Goal: Task Accomplishment & Management: Use online tool/utility

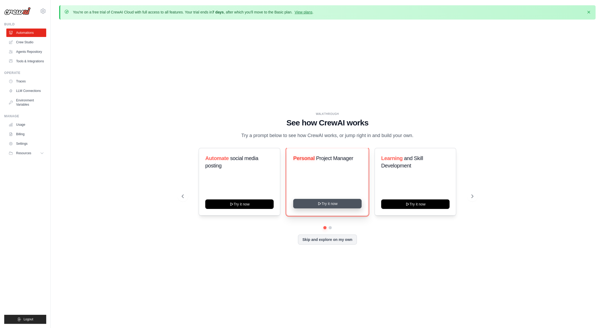
click at [320, 206] on icon at bounding box center [319, 203] width 4 height 4
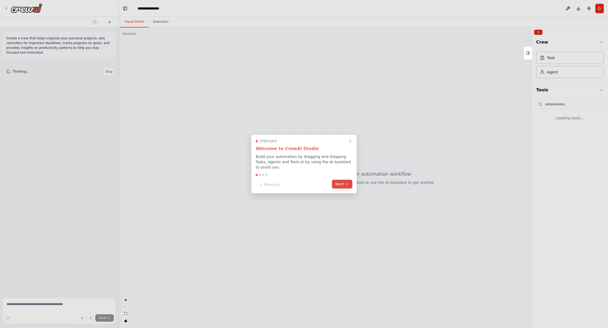
click at [338, 185] on button "Next" at bounding box center [342, 184] width 20 height 9
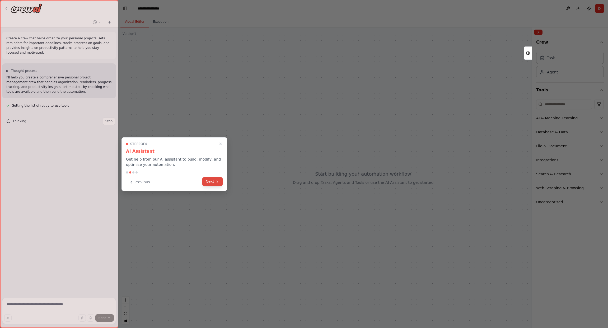
click at [210, 181] on button "Next" at bounding box center [212, 181] width 20 height 9
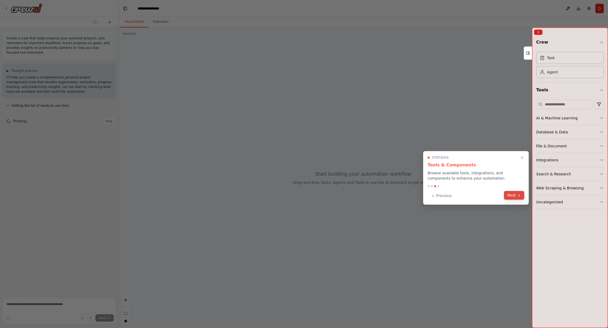
click at [510, 197] on button "Next" at bounding box center [514, 195] width 20 height 9
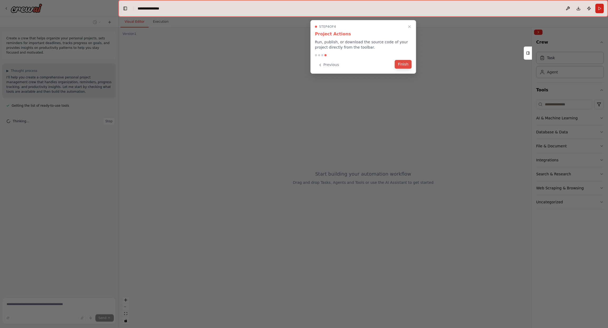
click at [402, 61] on button "Finish" at bounding box center [402, 64] width 17 height 9
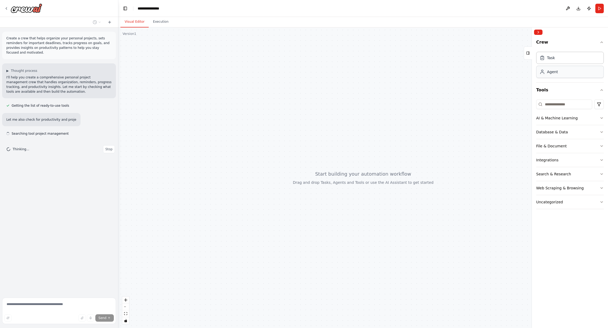
click at [563, 75] on div "Agent" at bounding box center [570, 72] width 68 height 12
click at [561, 61] on div "Task" at bounding box center [570, 57] width 68 height 12
click at [561, 73] on div "Agent" at bounding box center [570, 72] width 68 height 12
click at [565, 98] on div "AI & Machine Learning Database & Data File & Document Integrations Search & Res…" at bounding box center [570, 153] width 68 height 112
click at [566, 103] on input at bounding box center [564, 105] width 56 height 10
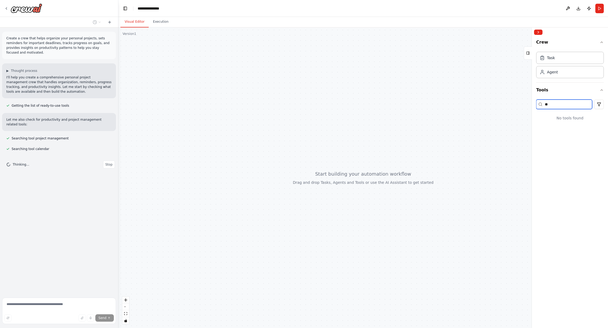
type input "*"
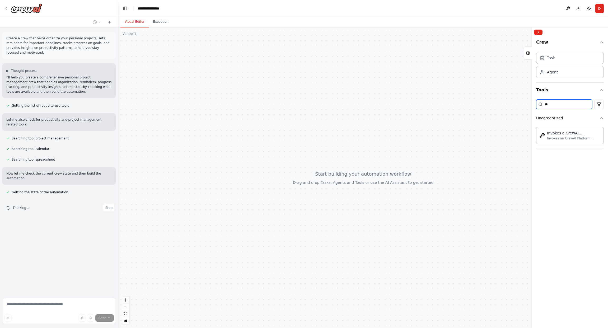
type input "*"
click at [593, 164] on button "Integrations" at bounding box center [570, 160] width 68 height 14
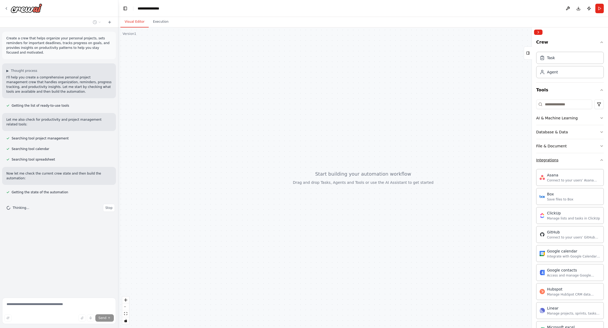
click at [585, 161] on button "Integrations" at bounding box center [570, 160] width 68 height 14
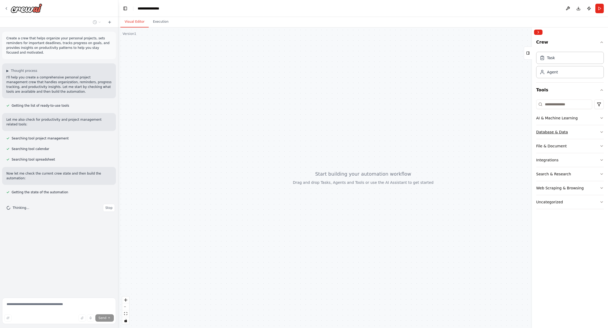
click at [583, 132] on button "Database & Data" at bounding box center [570, 132] width 68 height 14
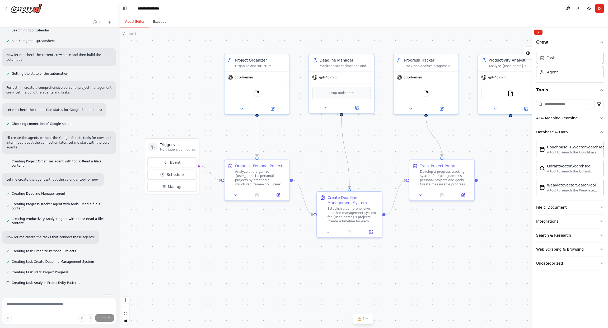
scroll to position [129, 0]
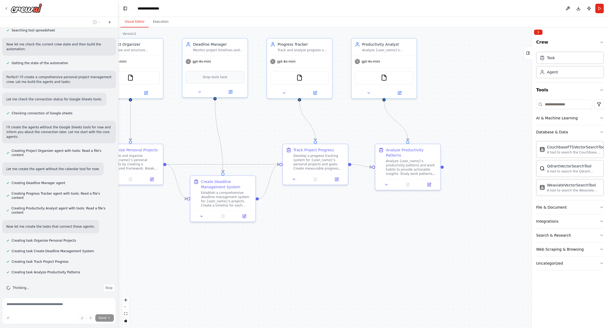
drag, startPoint x: 399, startPoint y: 266, endPoint x: 279, endPoint y: 253, distance: 120.2
click at [279, 253] on div ".deletable-edge-delete-btn { width: 20px; height: 20px; border: 0px solid #ffff…" at bounding box center [363, 177] width 490 height 300
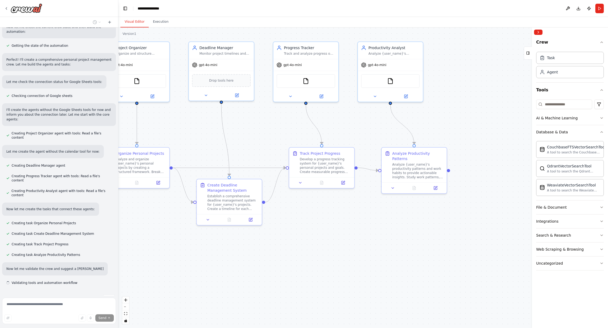
scroll to position [157, 0]
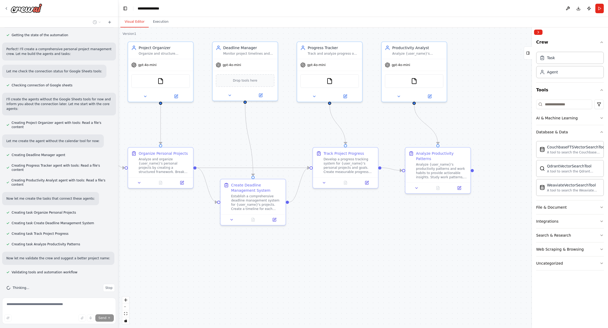
drag, startPoint x: 299, startPoint y: 252, endPoint x: 323, endPoint y: 252, distance: 24.0
click at [323, 252] on div ".deletable-edge-delete-btn { width: 20px; height: 20px; border: 0px solid #ffff…" at bounding box center [363, 177] width 490 height 300
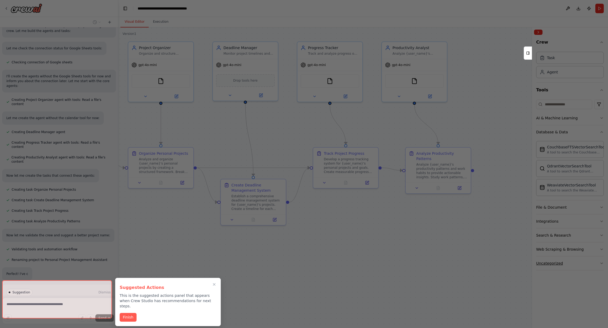
scroll to position [180, 0]
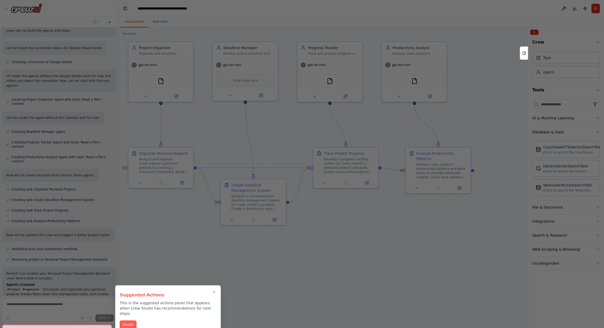
click at [126, 320] on button "Finish" at bounding box center [128, 324] width 17 height 9
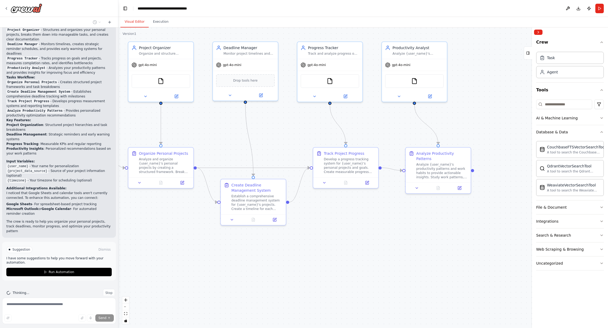
scroll to position [445, 0]
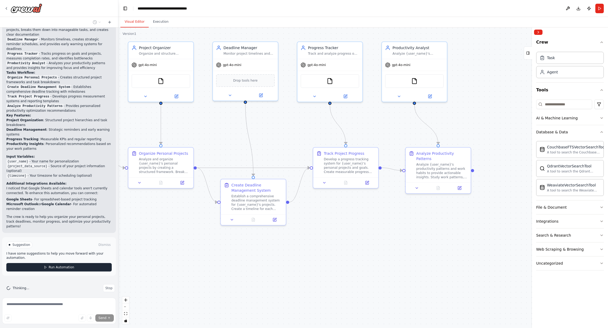
click at [32, 263] on button "Run Automation" at bounding box center [58, 267] width 105 height 8
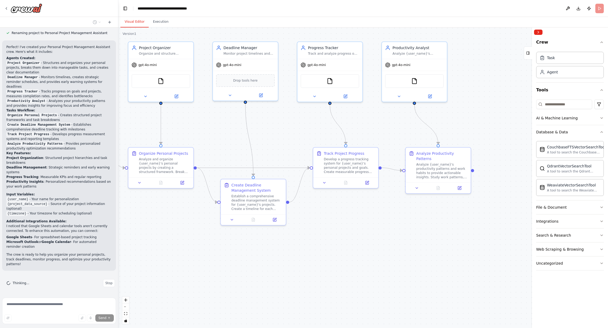
scroll to position [402, 0]
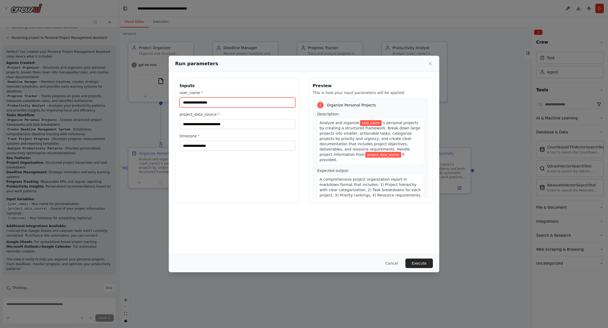
click at [230, 101] on input "user_name *" at bounding box center [238, 102] width 116 height 10
type input "*"
type input "**********"
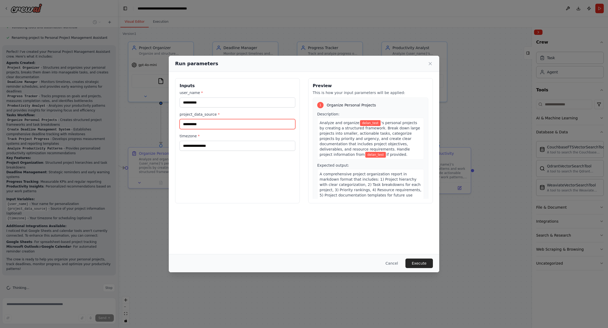
type input "**********"
type input "*"
click at [262, 141] on input "timezone *" at bounding box center [238, 146] width 116 height 10
click at [257, 144] on input "timezone *" at bounding box center [238, 146] width 116 height 10
click at [234, 148] on input "timezone *" at bounding box center [238, 146] width 116 height 10
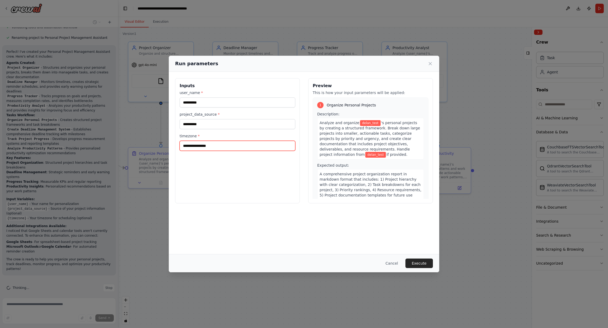
paste input "*****"
type input "*****"
click at [267, 199] on div "**********" at bounding box center [237, 140] width 125 height 125
click at [418, 261] on button "Execute" at bounding box center [418, 263] width 27 height 10
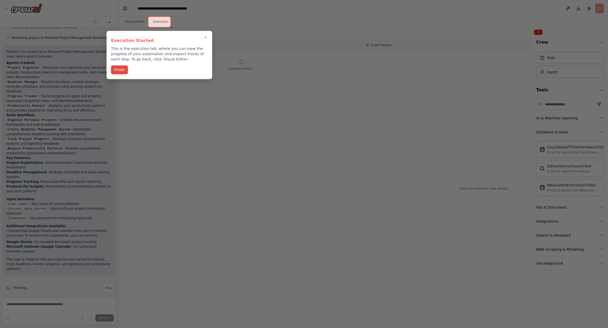
click at [123, 68] on button "Finish" at bounding box center [119, 69] width 17 height 9
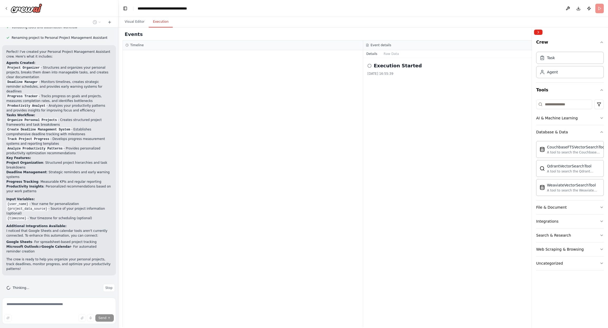
click at [392, 67] on h2 "Execution Started" at bounding box center [398, 65] width 48 height 7
click at [370, 66] on icon at bounding box center [369, 66] width 4 height 4
click at [387, 55] on button "Raw Data" at bounding box center [391, 53] width 22 height 7
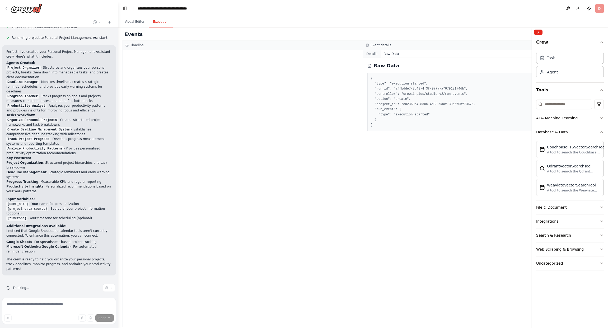
click at [372, 55] on button "Details" at bounding box center [371, 53] width 17 height 7
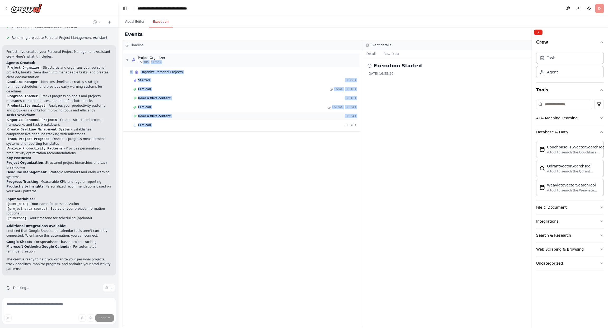
click at [295, 122] on div "▼ Project Organizer 15.98s • 1 task ▼ Organize Personal Projects Started + 0.00…" at bounding box center [241, 92] width 237 height 79
click at [431, 124] on div "Execution Started 2025/10/15 16:55:39" at bounding box center [483, 192] width 241 height 269
click at [160, 60] on span "• 1 task" at bounding box center [156, 62] width 11 height 4
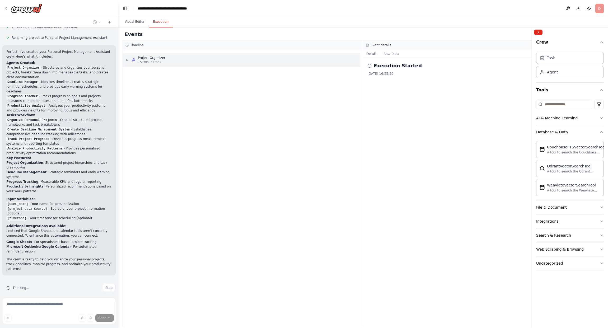
click at [160, 60] on span "• 1 task" at bounding box center [156, 62] width 11 height 4
click at [184, 144] on div "▼ Project Organizer 15.98s • 1 task ▼ Organize Personal Projects Started + 0.00…" at bounding box center [243, 188] width 240 height 277
click at [178, 65] on div "▼ Project Organizer 15.98s • 1 task" at bounding box center [241, 60] width 237 height 14
click at [171, 62] on div "▶ Project Organizer 15.98s • 1 task" at bounding box center [241, 60] width 237 height 14
click at [165, 74] on span "Organize Personal Projects" at bounding box center [161, 72] width 42 height 4
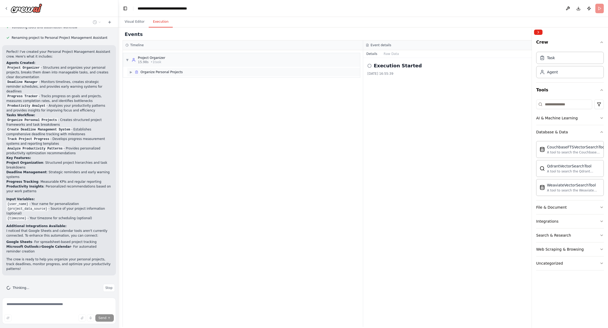
click at [161, 74] on span "Organize Personal Projects" at bounding box center [161, 72] width 42 height 4
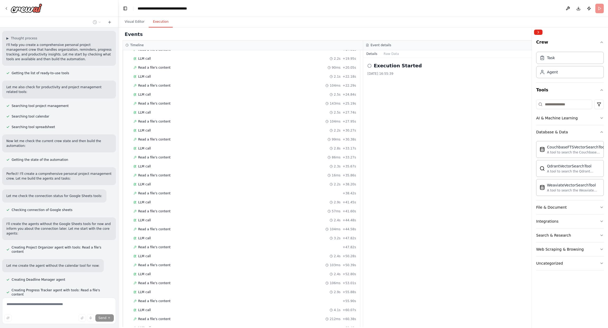
scroll to position [0, 0]
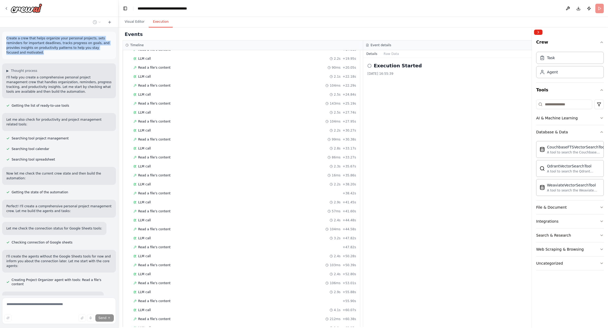
drag, startPoint x: 36, startPoint y: 50, endPoint x: 5, endPoint y: 36, distance: 33.8
click at [5, 36] on div "Create a crew that helps organize your personal projects, sets reminders for im…" at bounding box center [59, 45] width 114 height 27
copy p "Create a crew that helps organize your personal projects, sets reminders for im…"
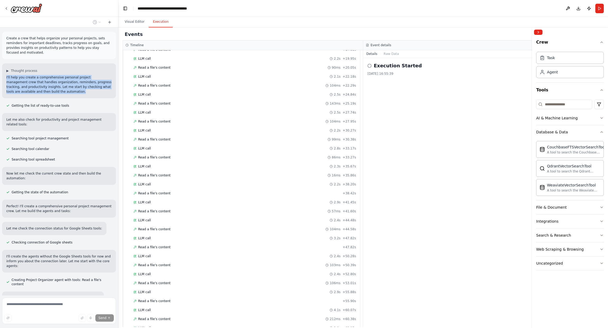
drag, startPoint x: 76, startPoint y: 93, endPoint x: 3, endPoint y: 75, distance: 74.5
click at [3, 75] on div "▶ Thought process I'll help you create a comprehensive personal project managem…" at bounding box center [59, 80] width 114 height 35
copy p "I'll help you create a comprehensive personal project management crew that hand…"
click at [70, 107] on div "Getting the list of ready-to-use tools" at bounding box center [37, 105] width 71 height 6
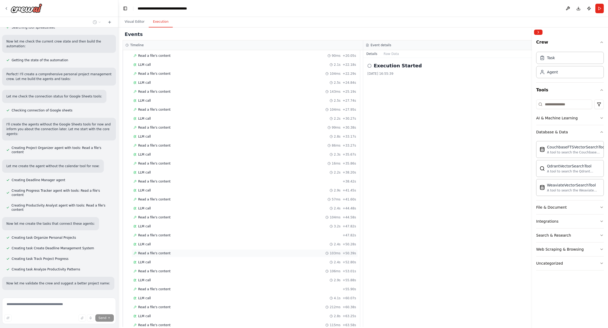
scroll to position [491, 0]
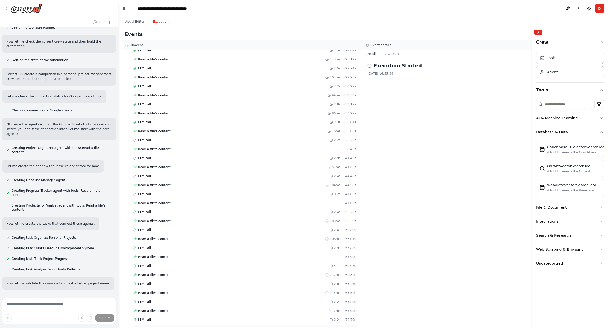
click at [207, 327] on div "Completed" at bounding box center [236, 329] width 207 height 4
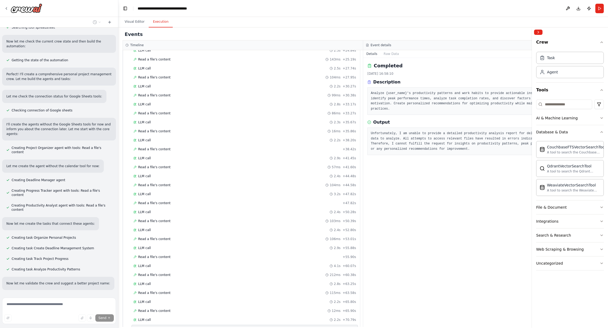
click at [399, 136] on pre "Unfortunately, I am unable to provide a detailed productivity analysis report f…" at bounding box center [483, 141] width 225 height 21
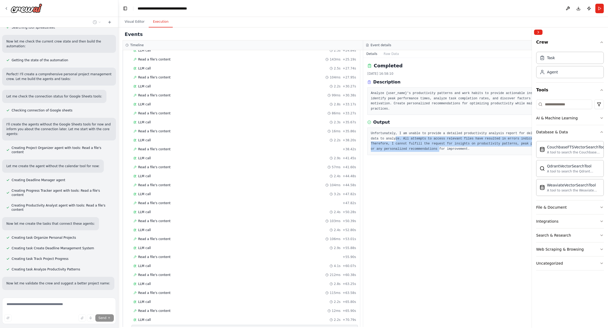
drag, startPoint x: 379, startPoint y: 131, endPoint x: 417, endPoint y: 147, distance: 41.2
click at [405, 143] on pre "Unfortunately, I am unable to provide a detailed productivity analysis report f…" at bounding box center [483, 141] width 225 height 21
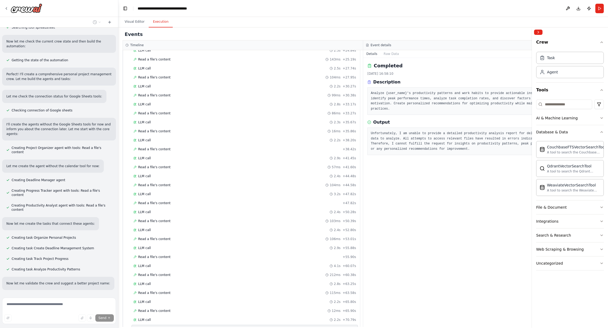
click at [429, 149] on div "Unfortunately, I am unable to provide a detailed productivity analysis report f…" at bounding box center [483, 141] width 232 height 27
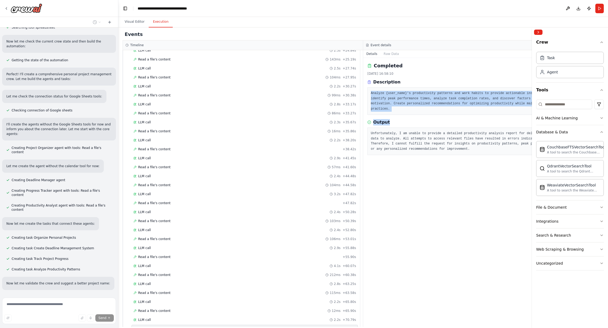
drag, startPoint x: 369, startPoint y: 92, endPoint x: 525, endPoint y: 113, distance: 157.6
click at [525, 113] on div "Completed 2025/10/15 16:58:10 Description Analyze {user_name}'s productivity pa…" at bounding box center [483, 192] width 241 height 269
copy div "Analyze {user_name}'s productivity patterns and work habits to provide actionab…"
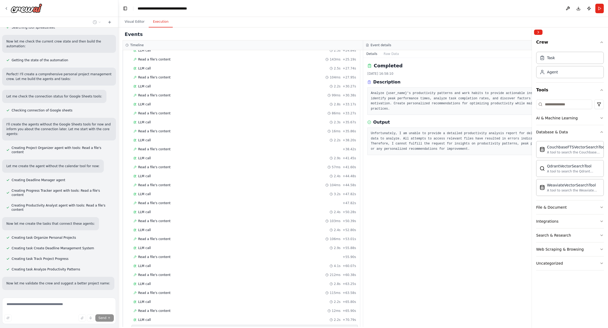
click at [389, 131] on pre "Unfortunately, I am unable to provide a detailed productivity analysis report f…" at bounding box center [483, 141] width 225 height 21
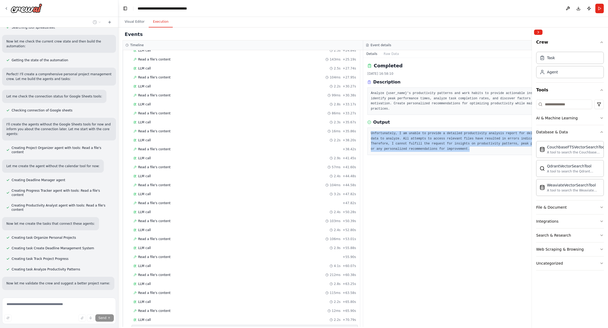
drag, startPoint x: 368, startPoint y: 125, endPoint x: 447, endPoint y: 149, distance: 83.0
click at [447, 149] on div "Unfortunately, I am unable to provide a detailed productivity analysis report f…" at bounding box center [483, 141] width 232 height 27
copy pre "Unfortunately, I am unable to provide a detailed productivity analysis report f…"
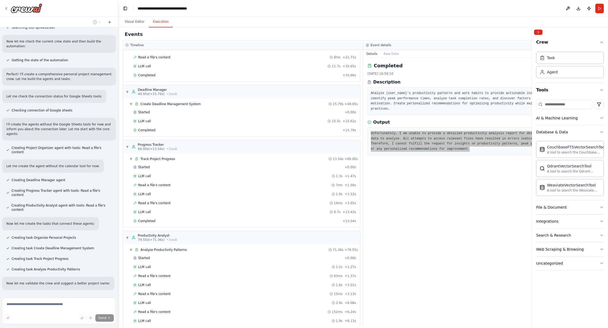
scroll to position [0, 0]
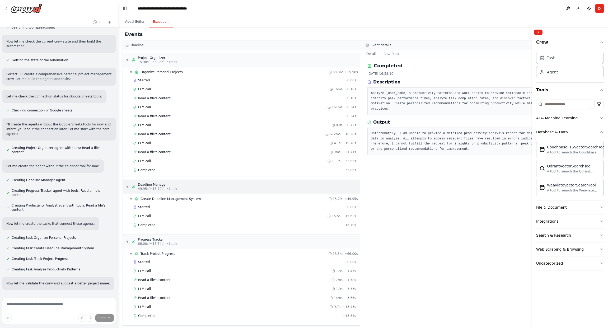
click at [237, 185] on div "▼ Deadline Manager 49.95s (+15.79s) • 1 task" at bounding box center [241, 187] width 237 height 14
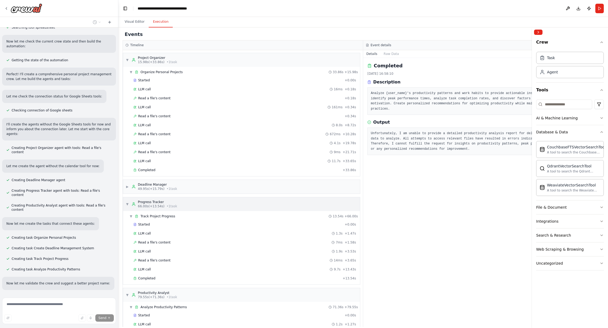
click at [201, 197] on div "▼ Progress Tracker 66.00s (+13.54s) • 1 task" at bounding box center [241, 204] width 237 height 14
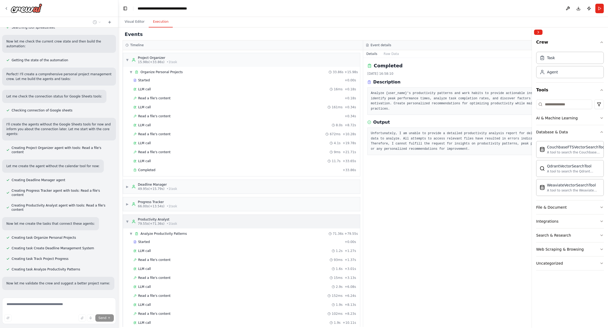
click at [191, 215] on div "▼ Productivity Analyst 79.55s (+71.36s) • 1 task" at bounding box center [241, 222] width 237 height 14
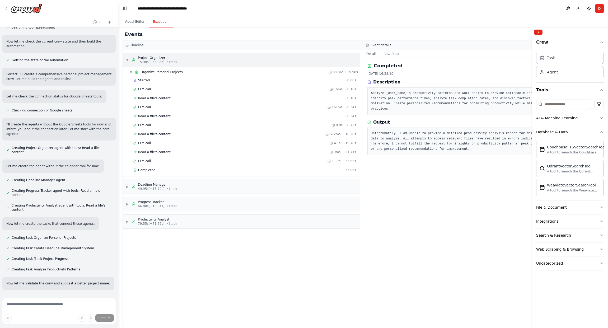
click at [172, 58] on div "Project Organizer" at bounding box center [157, 58] width 39 height 4
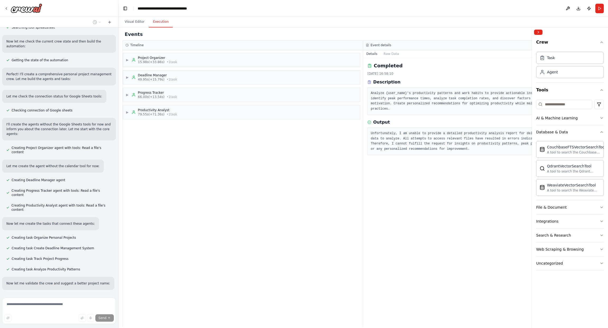
click at [405, 121] on div "Output Unfortunately, I am unable to provide a detailed productivity analysis r…" at bounding box center [483, 137] width 232 height 36
click at [385, 143] on pre "Unfortunately, I am unable to provide a detailed productivity analysis report f…" at bounding box center [483, 141] width 225 height 21
click at [396, 55] on button "Raw Data" at bounding box center [391, 53] width 22 height 7
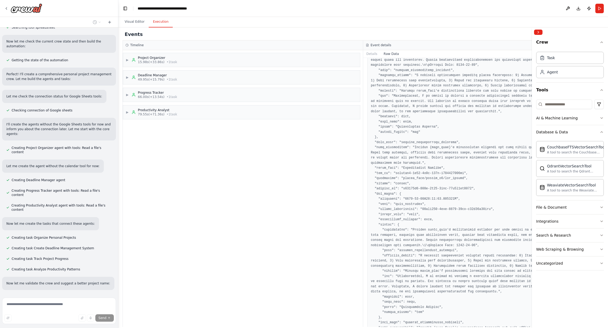
scroll to position [101, 0]
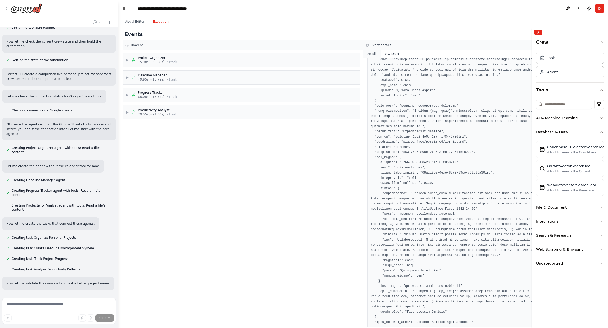
click at [373, 54] on button "Details" at bounding box center [371, 53] width 17 height 7
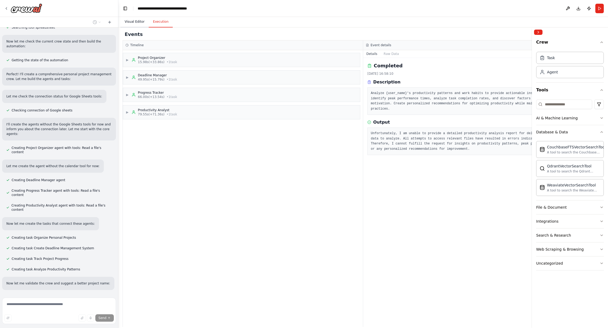
click at [133, 24] on button "Visual Editor" at bounding box center [134, 21] width 28 height 11
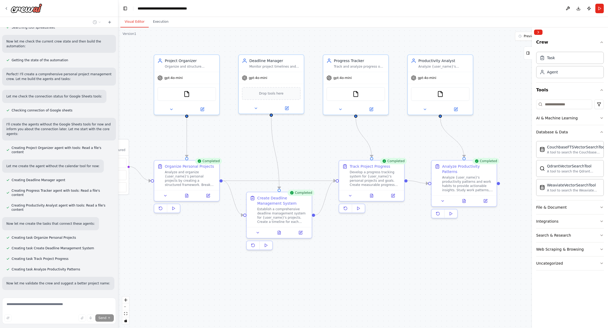
drag, startPoint x: 207, startPoint y: 126, endPoint x: 239, endPoint y: 141, distance: 35.4
click at [239, 141] on div ".deletable-edge-delete-btn { width: 20px; height: 20px; border: 0px solid #ffff…" at bounding box center [363, 177] width 490 height 300
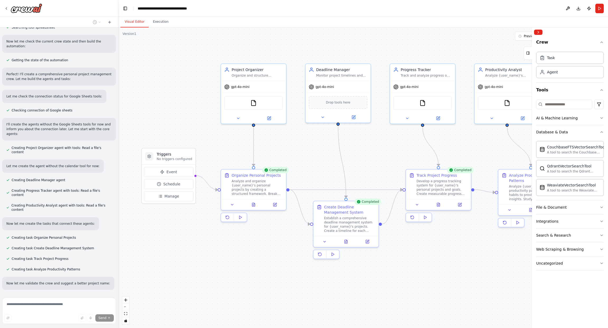
drag, startPoint x: 314, startPoint y: 143, endPoint x: 317, endPoint y: 143, distance: 3.0
click at [317, 143] on div ".deletable-edge-delete-btn { width: 20px; height: 20px; border: 0px solid #ffff…" at bounding box center [363, 177] width 490 height 300
click at [180, 161] on p "No triggers configured" at bounding box center [177, 160] width 36 height 4
click at [180, 152] on h3 "Triggers" at bounding box center [177, 154] width 36 height 5
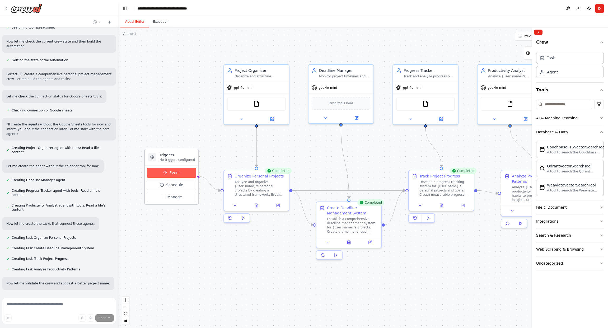
click at [182, 175] on button "Event" at bounding box center [171, 173] width 49 height 10
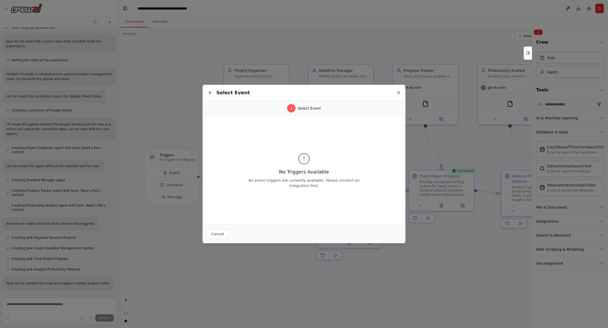
click at [401, 93] on icon at bounding box center [398, 92] width 5 height 5
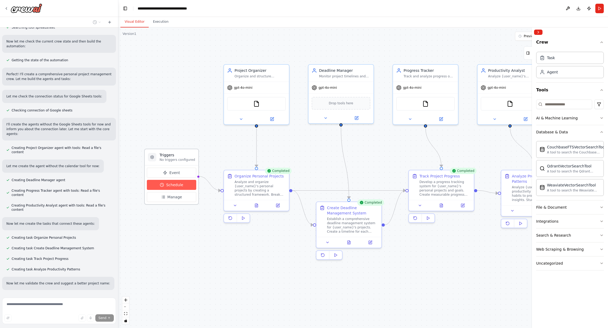
click at [192, 187] on button "Schedule" at bounding box center [171, 185] width 49 height 10
select select "******"
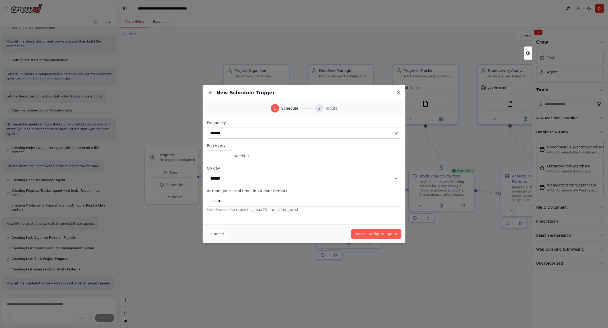
click at [399, 93] on icon at bounding box center [398, 92] width 5 height 5
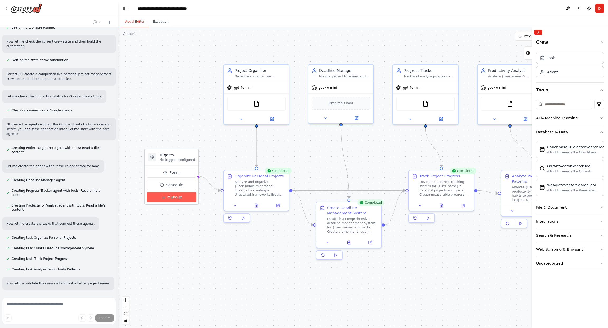
click at [182, 196] on button "Manage" at bounding box center [171, 197] width 49 height 10
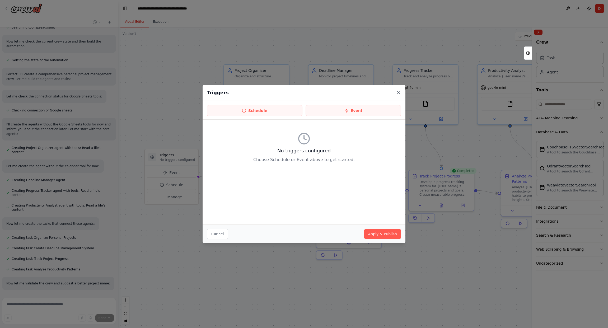
click at [400, 94] on icon at bounding box center [398, 92] width 5 height 5
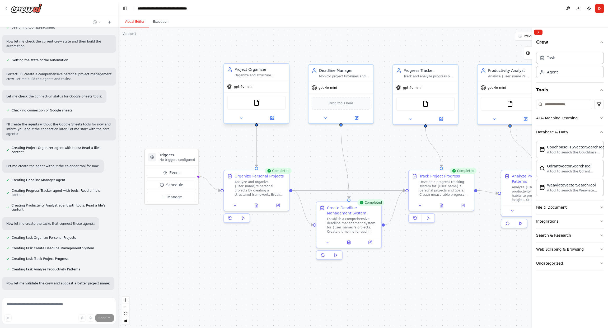
click at [253, 106] on div "FileReadTool" at bounding box center [256, 103] width 59 height 14
click at [273, 121] on button at bounding box center [272, 118] width 30 height 6
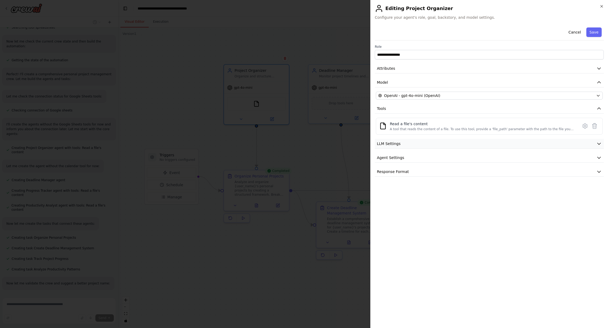
click at [432, 143] on button "LLM Settings" at bounding box center [489, 144] width 229 height 10
click at [430, 144] on button "LLM Settings" at bounding box center [489, 144] width 229 height 10
click at [425, 154] on button "Agent Settings" at bounding box center [489, 158] width 229 height 10
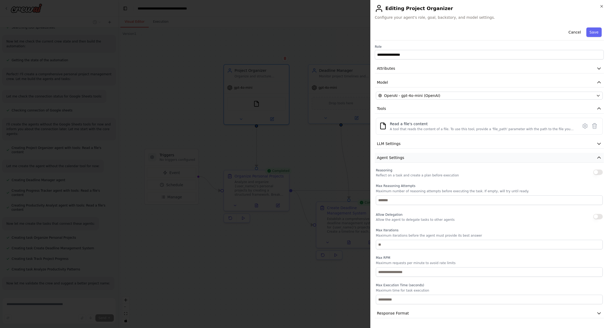
click at [424, 155] on button "Agent Settings" at bounding box center [489, 158] width 229 height 10
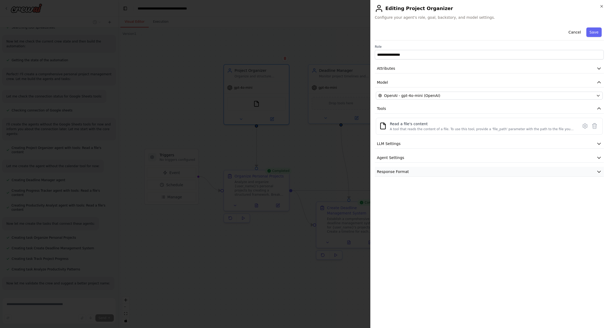
click at [417, 170] on button "Response Format" at bounding box center [489, 172] width 229 height 10
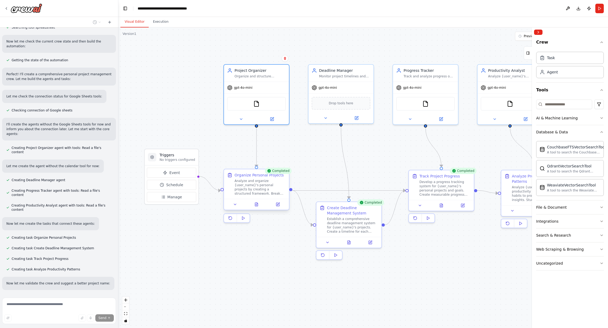
click at [252, 192] on div "Analyze and organize {user_name}'s personal projects by creating a structured f…" at bounding box center [259, 187] width 51 height 17
click at [277, 205] on icon at bounding box center [277, 204] width 3 height 3
click at [260, 206] on button at bounding box center [256, 204] width 22 height 6
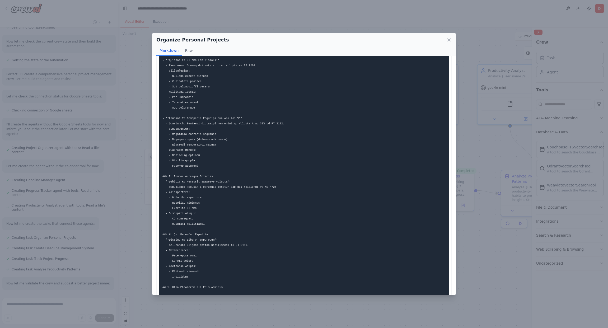
scroll to position [53, 0]
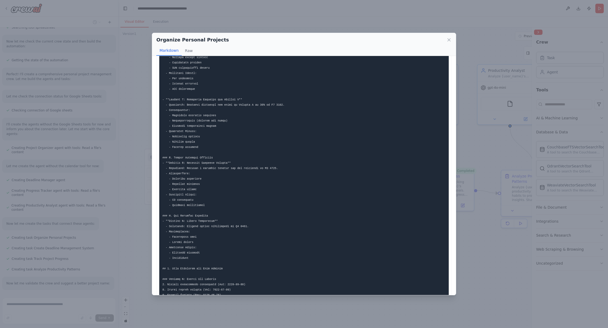
click at [449, 40] on icon at bounding box center [449, 40] width 3 height 3
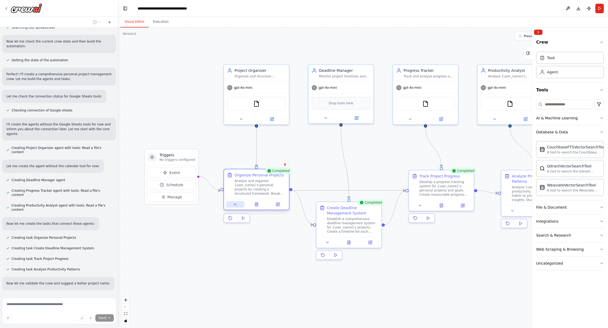
click at [236, 204] on icon at bounding box center [235, 204] width 4 height 4
click at [231, 203] on button at bounding box center [235, 204] width 18 height 6
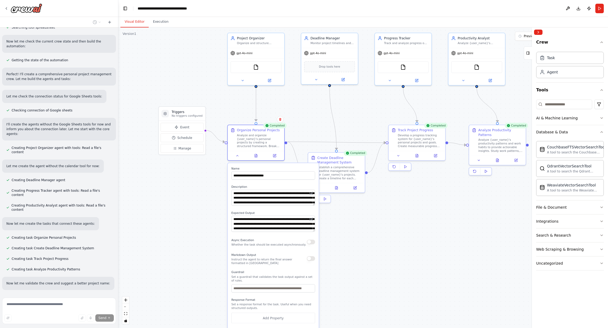
drag, startPoint x: 434, startPoint y: 263, endPoint x: 394, endPoint y: 216, distance: 62.0
click at [394, 216] on div ".deletable-edge-delete-btn { width: 20px; height: 20px; border: 0px solid #ffff…" at bounding box center [363, 177] width 490 height 300
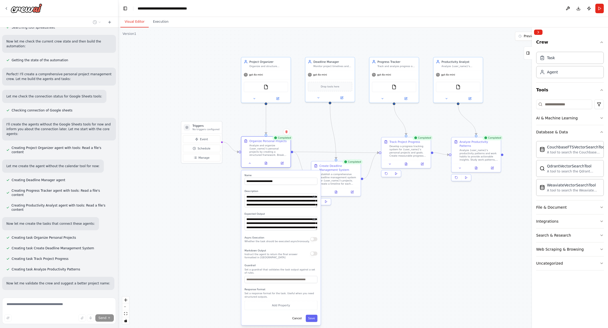
click at [281, 167] on div "Organize Personal Projects Analyze and organize {user_name}'s personal projects…" at bounding box center [266, 151] width 50 height 31
click at [282, 165] on button at bounding box center [282, 163] width 14 height 5
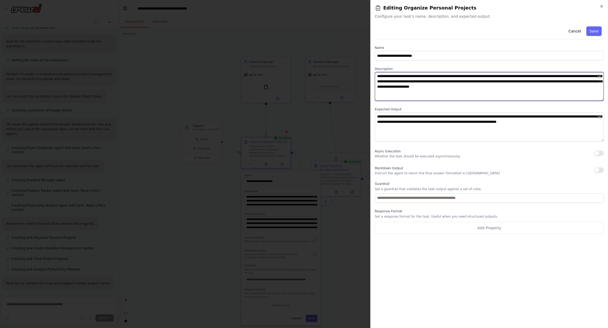
click at [411, 92] on textarea "**********" at bounding box center [489, 86] width 229 height 29
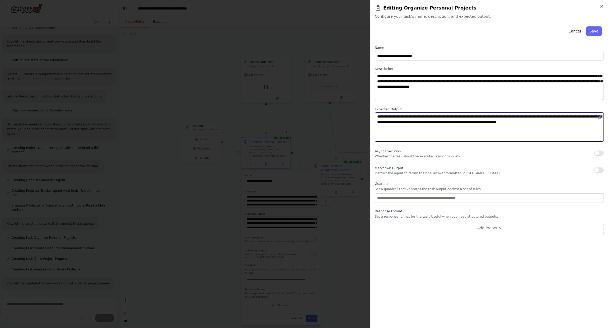
click at [428, 125] on textarea "**********" at bounding box center [489, 126] width 229 height 29
click at [451, 165] on div "Markdown Output Instruct the agent to return the final answer formatted in Mark…" at bounding box center [437, 170] width 125 height 11
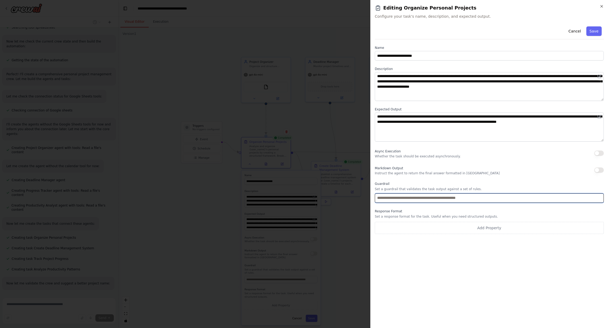
click at [424, 196] on input "text" at bounding box center [489, 198] width 229 height 10
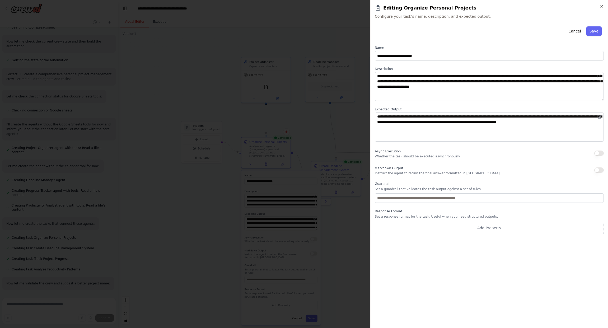
click at [416, 185] on label "Guardrail" at bounding box center [489, 184] width 229 height 4
click at [421, 172] on p "Instruct the agent to return the final answer formatted in Markdown" at bounding box center [437, 173] width 125 height 4
click at [601, 5] on icon "button" at bounding box center [601, 6] width 4 height 4
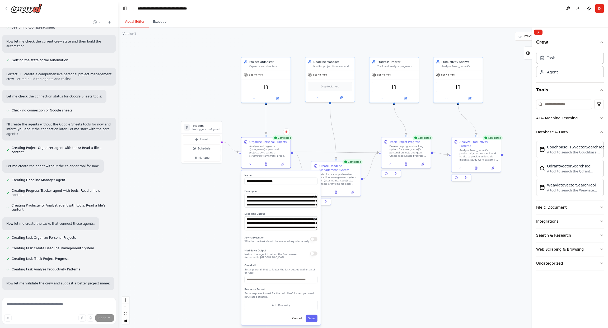
click at [310, 123] on div ".deletable-edge-delete-btn { width: 20px; height: 20px; border: 0px solid #ffff…" at bounding box center [363, 177] width 490 height 300
click at [310, 134] on div ".deletable-edge-delete-btn { width: 20px; height: 20px; border: 0px solid #ffff…" at bounding box center [363, 177] width 490 height 300
click at [308, 126] on div ".deletable-edge-delete-btn { width: 20px; height: 20px; border: 0px solid #ffff…" at bounding box center [363, 177] width 490 height 300
click at [382, 244] on div ".deletable-edge-delete-btn { width: 20px; height: 20px; border: 0px solid #ffff…" at bounding box center [363, 177] width 490 height 300
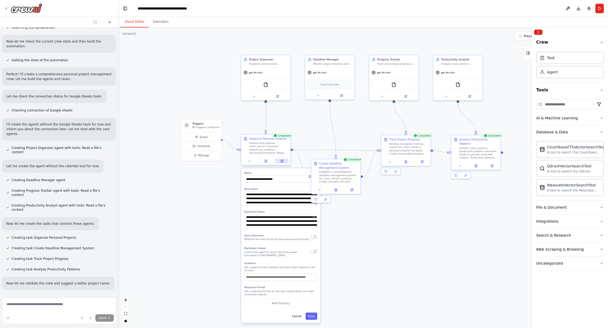
click at [283, 162] on icon at bounding box center [281, 160] width 3 height 3
click at [250, 163] on button at bounding box center [250, 161] width 14 height 5
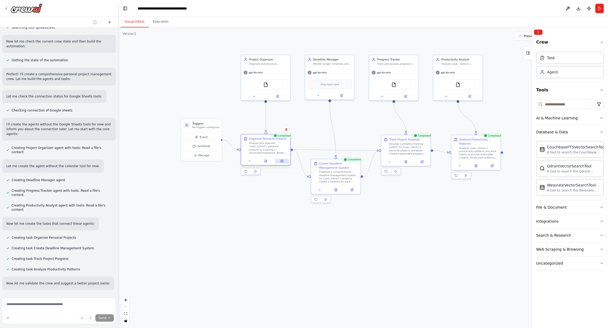
click at [284, 162] on button at bounding box center [282, 161] width 14 height 5
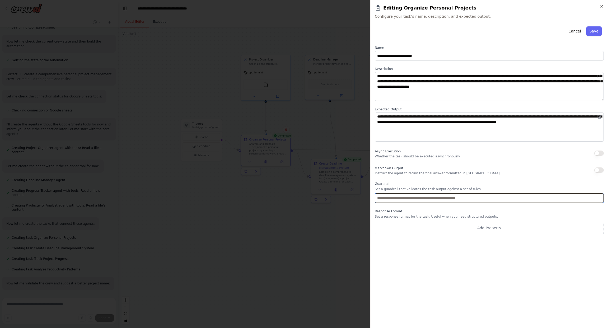
click at [418, 199] on input "text" at bounding box center [489, 198] width 229 height 10
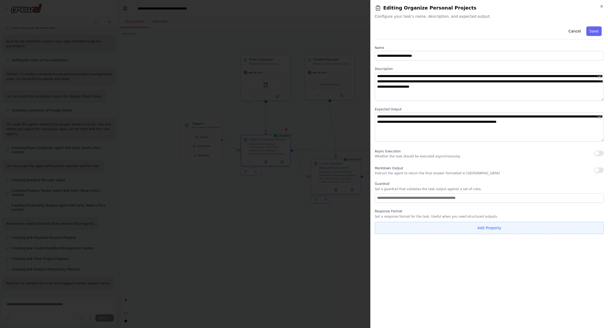
click at [472, 230] on button "Add Property" at bounding box center [489, 228] width 229 height 12
click at [599, 225] on icon "button" at bounding box center [599, 226] width 4 height 4
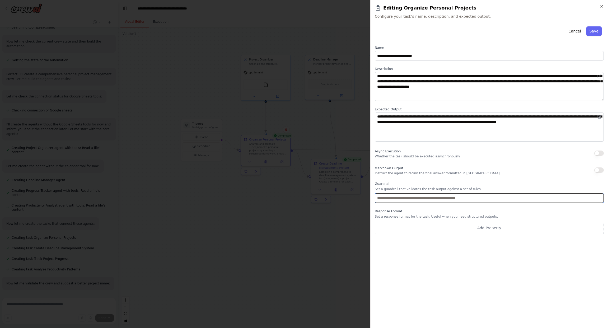
click at [423, 199] on input "text" at bounding box center [489, 198] width 229 height 10
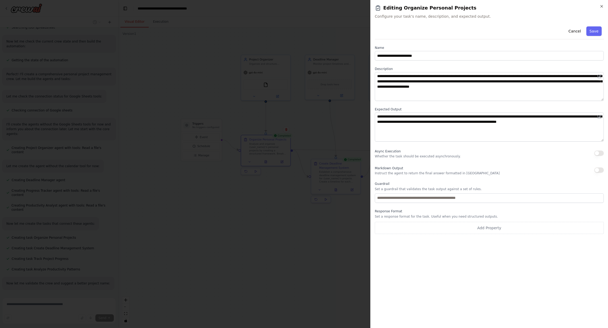
click at [481, 193] on div "Guardrail Set a guardrail that validates the task output against a set of rules." at bounding box center [489, 192] width 229 height 21
drag, startPoint x: 481, startPoint y: 190, endPoint x: 371, endPoint y: 190, distance: 109.8
click at [371, 190] on div "**********" at bounding box center [489, 164] width 238 height 328
copy p "Set a guardrail that validates the task output against a set of rules."
click at [443, 175] on div "**********" at bounding box center [489, 129] width 229 height 210
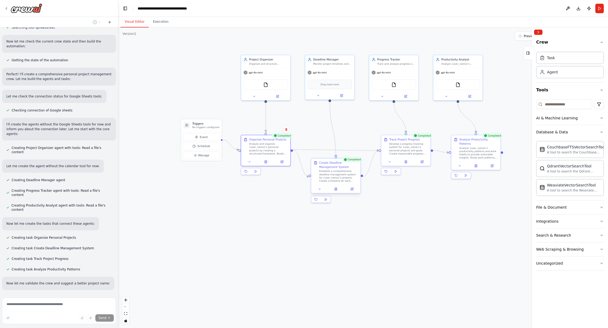
click at [337, 180] on div "Establish a comprehensive deadline management system for {user_name}'s projects…" at bounding box center [338, 176] width 39 height 13
click at [409, 155] on div "Track Project Progress Develop a progress tracking system for {user_name}'s per…" at bounding box center [405, 145] width 49 height 22
click at [459, 148] on div "Analyze {user_name}'s productivity patterns and work habits to provide actionab…" at bounding box center [478, 151] width 39 height 13
click at [460, 213] on div ".deletable-edge-delete-btn { width: 20px; height: 20px; border: 0px solid #ffff…" at bounding box center [363, 177] width 490 height 300
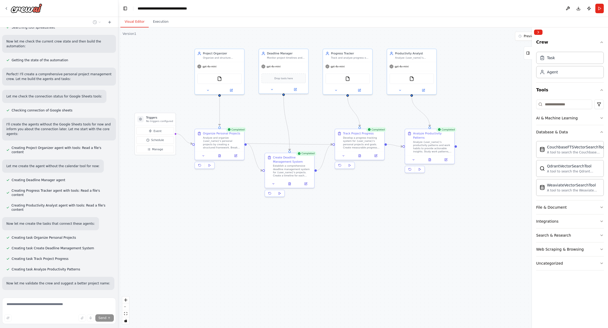
drag, startPoint x: 492, startPoint y: 208, endPoint x: 454, endPoint y: 201, distance: 38.4
click at [454, 201] on div ".deletable-edge-delete-btn { width: 20px; height: 20px; border: 0px solid #ffff…" at bounding box center [363, 177] width 490 height 300
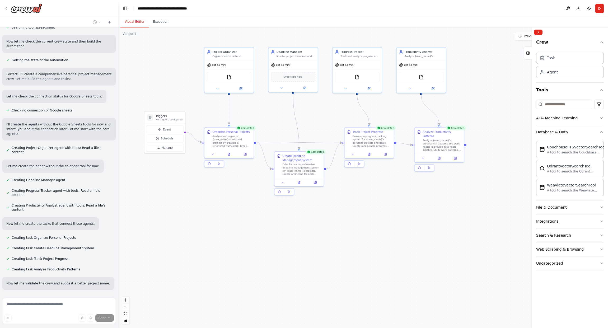
drag, startPoint x: 383, startPoint y: 215, endPoint x: 390, endPoint y: 211, distance: 8.2
click at [390, 211] on div ".deletable-edge-delete-btn { width: 20px; height: 20px; border: 0px solid #ffff…" at bounding box center [363, 177] width 490 height 300
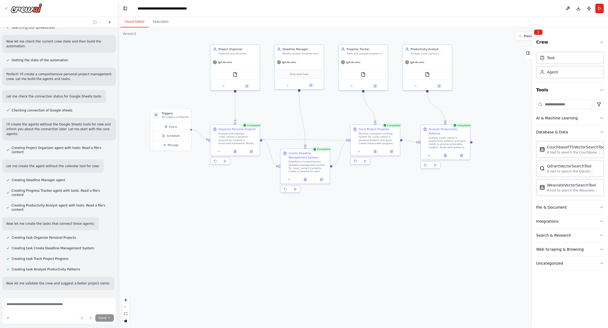
click at [379, 215] on div ".deletable-edge-delete-btn { width: 20px; height: 20px; border: 0px solid #ffff…" at bounding box center [363, 177] width 490 height 300
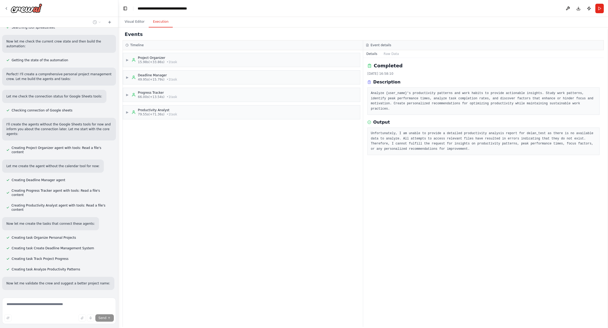
drag, startPoint x: 158, startPoint y: 24, endPoint x: 158, endPoint y: 28, distance: 4.0
click at [158, 23] on button "Execution" at bounding box center [161, 21] width 24 height 11
click at [399, 133] on pre "Unfortunately, I am unable to provide a detailed productivity analysis report f…" at bounding box center [483, 141] width 225 height 21
click at [135, 22] on button "Visual Editor" at bounding box center [134, 21] width 28 height 11
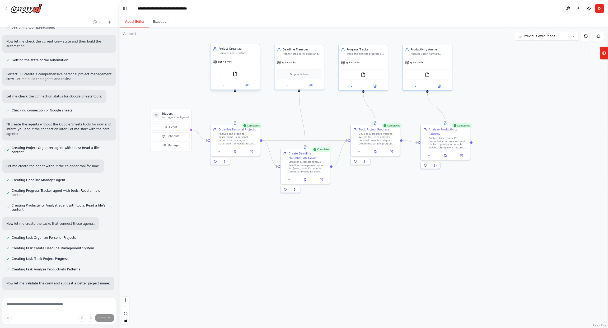
click at [230, 61] on span "gpt-4o-mini" at bounding box center [225, 61] width 14 height 3
click at [239, 79] on div "FileReadTool" at bounding box center [235, 74] width 44 height 10
click at [245, 87] on icon at bounding box center [246, 85] width 3 height 3
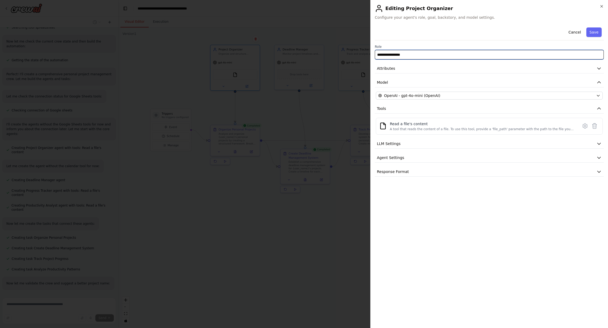
click at [403, 53] on input "**********" at bounding box center [489, 55] width 229 height 10
click at [432, 48] on label "Role" at bounding box center [489, 47] width 229 height 4
click at [430, 124] on div "Read a file's content" at bounding box center [482, 123] width 185 height 5
click at [502, 145] on button "LLM Settings" at bounding box center [489, 144] width 229 height 10
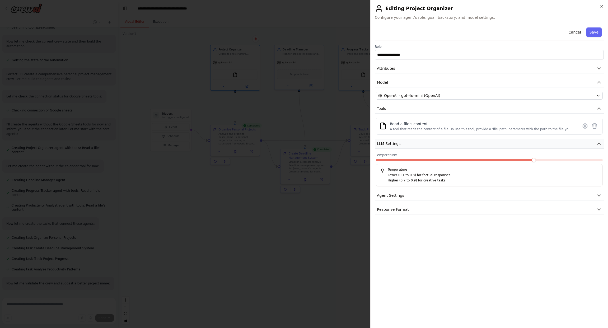
click at [490, 145] on button "LLM Settings" at bounding box center [489, 144] width 229 height 10
click at [450, 156] on button "Agent Settings" at bounding box center [489, 158] width 229 height 10
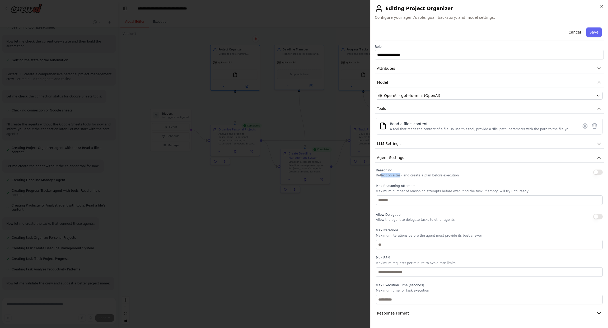
drag, startPoint x: 380, startPoint y: 175, endPoint x: 413, endPoint y: 175, distance: 32.5
click at [412, 175] on p "Reflect on a task and create a plan before execution" at bounding box center [417, 175] width 83 height 4
click at [431, 175] on p "Reflect on a task and create a plan before execution" at bounding box center [417, 175] width 83 height 4
drag, startPoint x: 457, startPoint y: 176, endPoint x: 377, endPoint y: 173, distance: 80.0
click at [377, 173] on div "Reasoning Reflect on a task and create a plan before execution" at bounding box center [489, 172] width 227 height 11
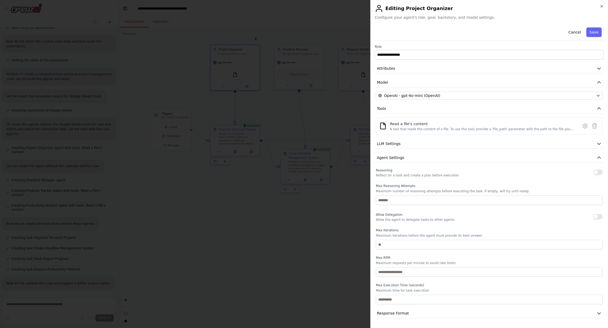
click at [431, 190] on p "Maximum number of reasoning attempts before executing the task. If empty, will …" at bounding box center [489, 191] width 227 height 4
click at [410, 312] on button "Response Format" at bounding box center [489, 313] width 229 height 10
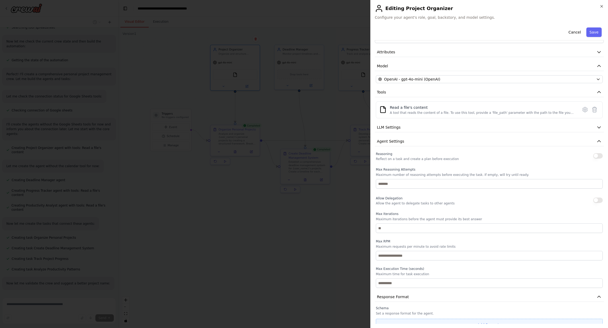
scroll to position [22, 0]
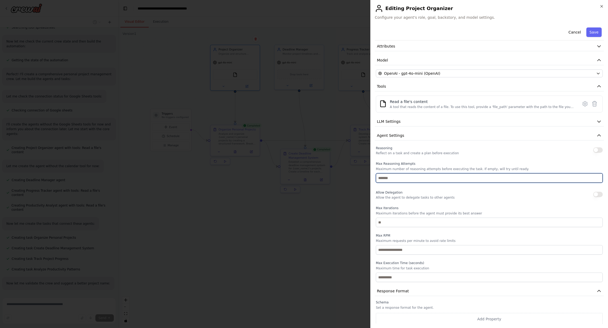
click at [410, 173] on input "number" at bounding box center [489, 178] width 227 height 10
click at [419, 167] on p "Maximum number of reasoning attempts before executing the task. If empty, will …" at bounding box center [489, 169] width 227 height 4
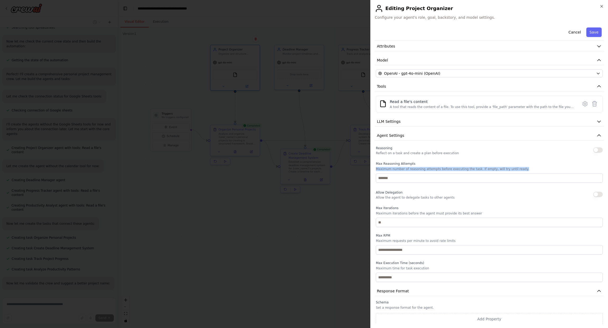
drag, startPoint x: 530, startPoint y: 169, endPoint x: 372, endPoint y: 169, distance: 157.6
click at [372, 169] on div "**********" at bounding box center [489, 164] width 238 height 328
copy p "Maximum number of reasoning attempts before executing the task. If empty, will …"
click at [436, 154] on div "Reasoning Reflect on a task and create a plan before execution Max Reasoning At…" at bounding box center [489, 213] width 227 height 137
drag, startPoint x: 418, startPoint y: 152, endPoint x: 430, endPoint y: 152, distance: 11.9
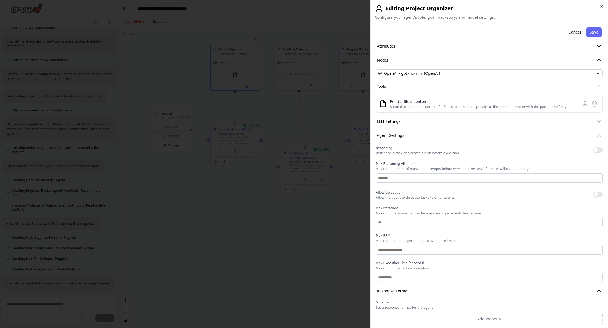
click at [419, 152] on p "Reflect on a task and create a plan before execution" at bounding box center [417, 153] width 83 height 4
click at [430, 152] on p "Reflect on a task and create a plan before execution" at bounding box center [417, 153] width 83 height 4
click at [433, 135] on button "Agent Settings" at bounding box center [489, 136] width 229 height 10
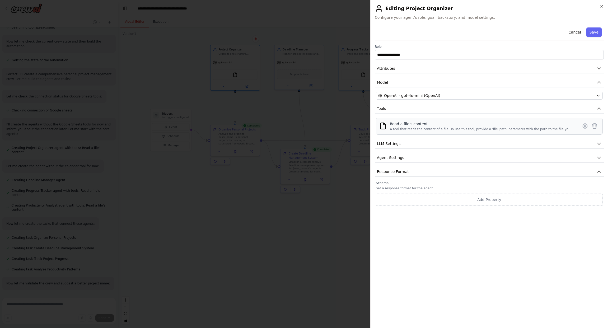
scroll to position [0, 0]
click at [480, 129] on div "A tool that reads the content of a file. To use this tool, provide a 'file_path…" at bounding box center [482, 129] width 185 height 4
click at [584, 125] on icon at bounding box center [585, 126] width 6 height 6
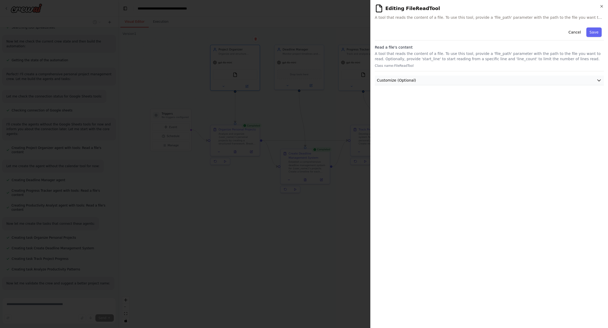
click at [420, 82] on button "Customize (Optional)" at bounding box center [489, 81] width 229 height 10
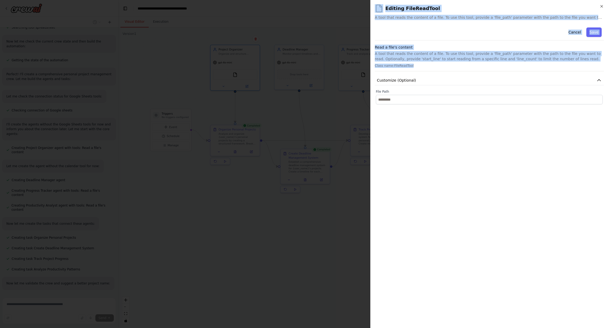
drag, startPoint x: 421, startPoint y: 63, endPoint x: 367, endPoint y: 54, distance: 54.7
click at [367, 54] on body "Create a crew that helps organize your personal projects, sets reminders for im…" at bounding box center [304, 164] width 608 height 328
drag, startPoint x: 368, startPoint y: 54, endPoint x: 379, endPoint y: 56, distance: 11.3
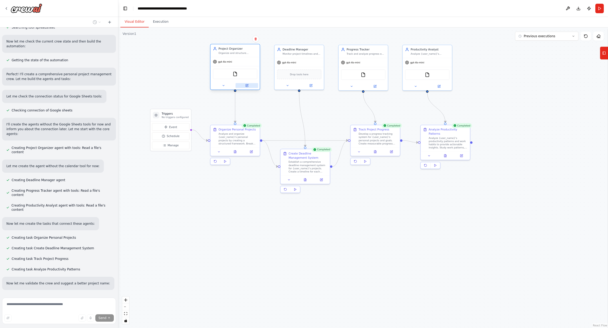
click at [241, 86] on button at bounding box center [247, 85] width 23 height 5
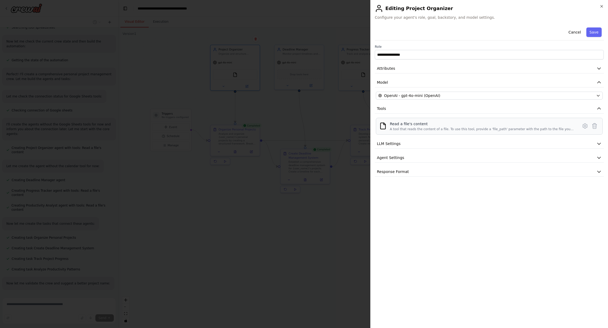
click at [426, 122] on div "Read a file's content" at bounding box center [482, 123] width 185 height 5
click at [582, 125] on icon at bounding box center [585, 126] width 6 height 6
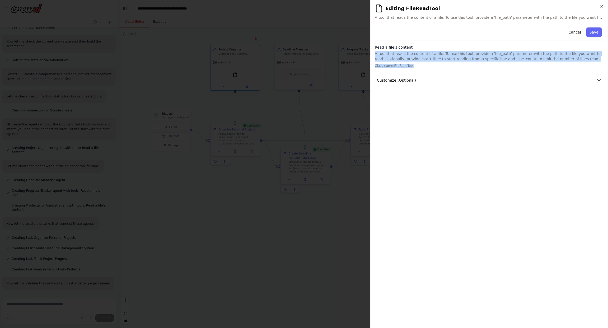
drag, startPoint x: 422, startPoint y: 67, endPoint x: 373, endPoint y: 55, distance: 50.2
click at [373, 55] on div "**********" at bounding box center [489, 164] width 238 height 328
copy div "A tool that reads the content of a file. To use this tool, provide a 'file_path…"
click at [454, 77] on button "Customize (Optional)" at bounding box center [489, 81] width 229 height 10
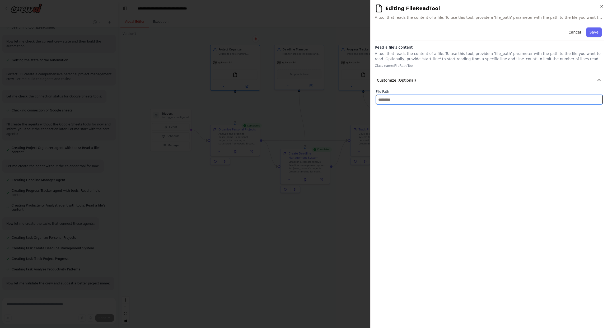
click at [446, 97] on input "text" at bounding box center [489, 100] width 227 height 10
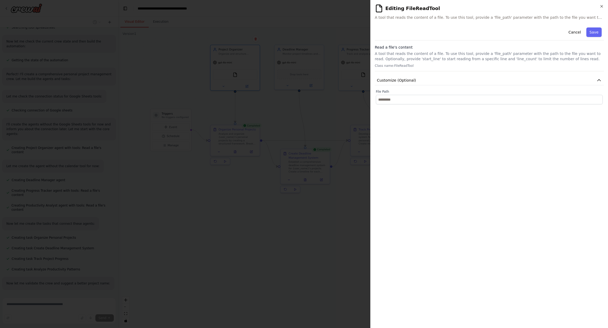
click at [438, 114] on div "**********" at bounding box center [489, 174] width 229 height 298
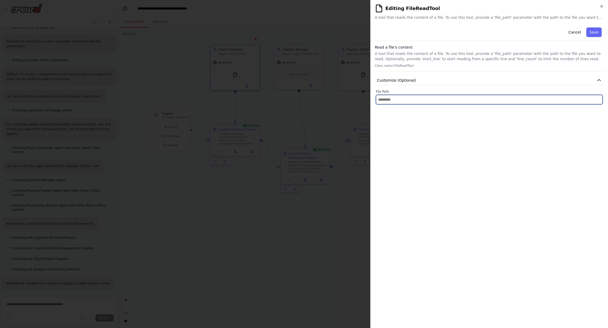
click at [448, 102] on input "text" at bounding box center [489, 100] width 227 height 10
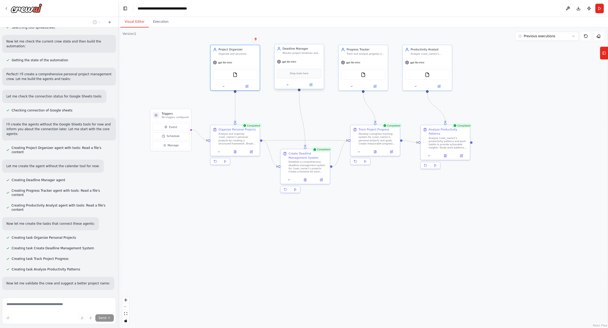
click at [305, 67] on div "Drop tools here" at bounding box center [298, 73] width 49 height 15
click at [313, 87] on button at bounding box center [310, 84] width 23 height 5
click at [370, 66] on div "gpt-4o-mini" at bounding box center [362, 61] width 49 height 9
click at [376, 86] on icon at bounding box center [374, 85] width 3 height 3
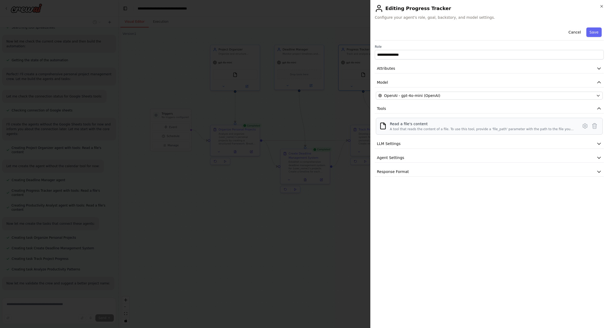
click at [436, 124] on div "Read a file's content" at bounding box center [482, 123] width 185 height 5
click at [584, 128] on icon at bounding box center [584, 126] width 4 height 5
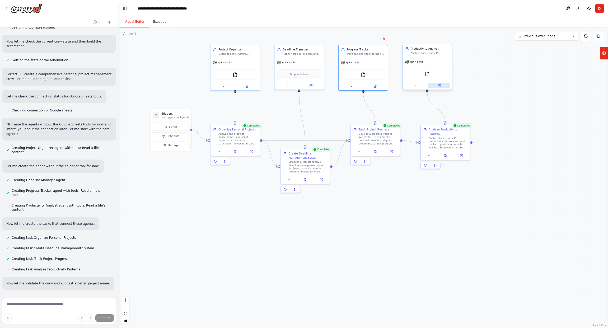
click at [439, 84] on icon at bounding box center [438, 85] width 3 height 3
click at [372, 142] on div "Develop a progress tracking system for {user_name}'s personal projects and goal…" at bounding box center [378, 137] width 39 height 13
click at [393, 153] on button at bounding box center [391, 151] width 14 height 5
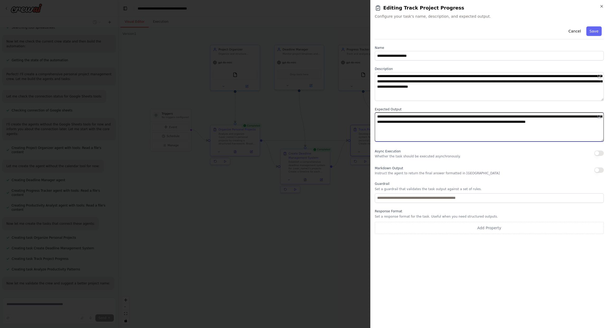
click at [467, 132] on textarea "**********" at bounding box center [489, 126] width 229 height 29
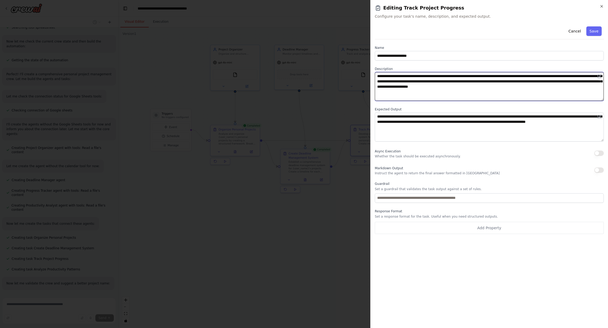
click at [412, 84] on textarea "**********" at bounding box center [489, 86] width 229 height 29
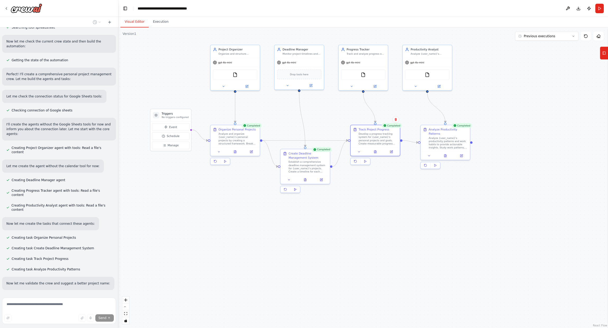
click at [201, 186] on div ".deletable-edge-delete-btn { width: 20px; height: 20px; border: 0px solid #ffff…" at bounding box center [363, 177] width 490 height 300
click at [157, 21] on button "Execution" at bounding box center [161, 21] width 24 height 11
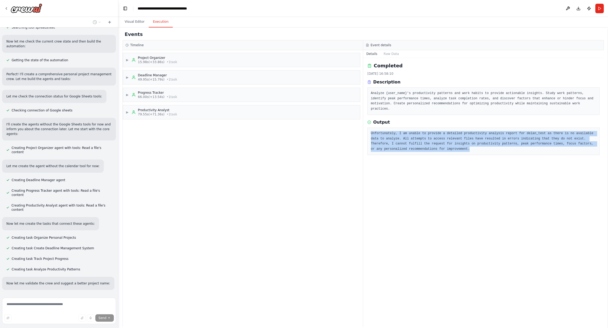
drag, startPoint x: 440, startPoint y: 141, endPoint x: 370, endPoint y: 127, distance: 71.7
click at [370, 128] on div "Unfortunately, I am unable to provide a detailed productivity analysis report f…" at bounding box center [483, 141] width 232 height 27
copy pre "Unfortunately, I am unable to provide a detailed productivity analysis report f…"
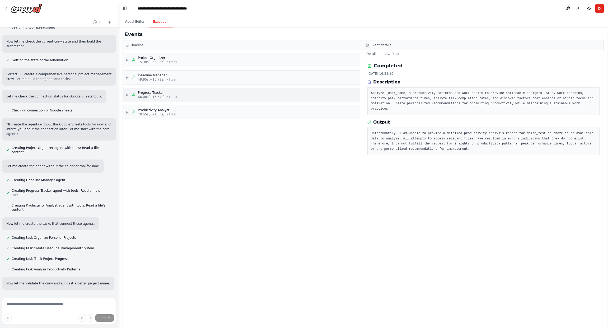
click at [182, 90] on div "▶ Progress Tracker 66.00s (+13.54s) • 1 task" at bounding box center [241, 95] width 237 height 14
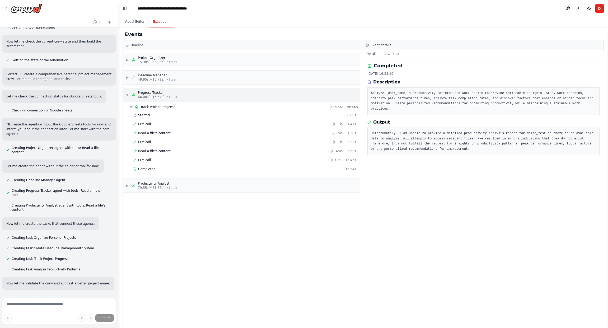
click at [180, 92] on div "▼ Progress Tracker 66.00s (+13.54s) • 1 task" at bounding box center [241, 95] width 237 height 14
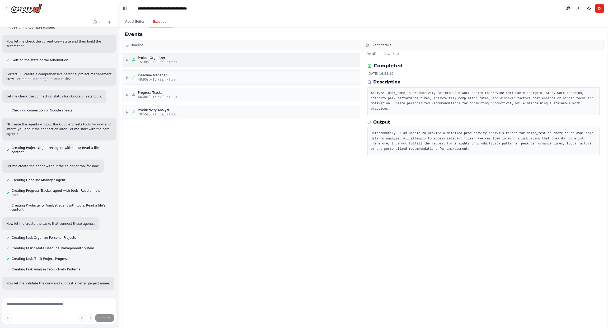
click at [186, 65] on div "▶ Project Organizer 15.98s (+33.86s) • 1 task" at bounding box center [241, 60] width 237 height 14
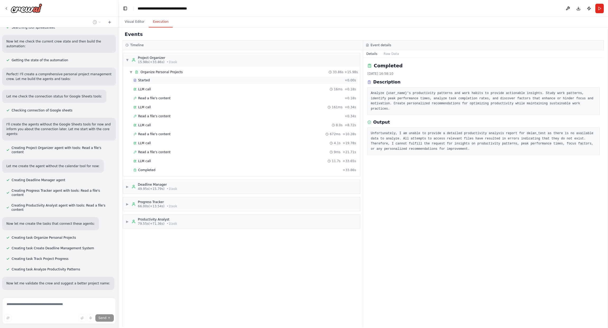
click at [142, 79] on span "Started" at bounding box center [144, 80] width 12 height 4
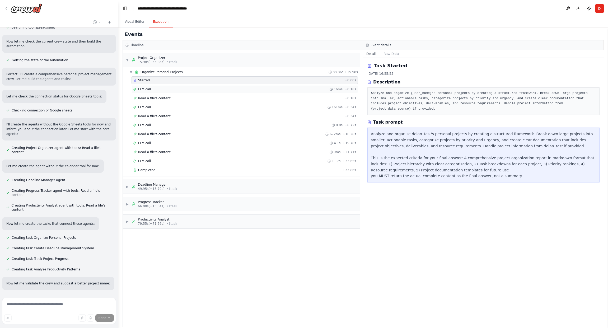
click at [145, 88] on span "LLM call" at bounding box center [144, 89] width 13 height 4
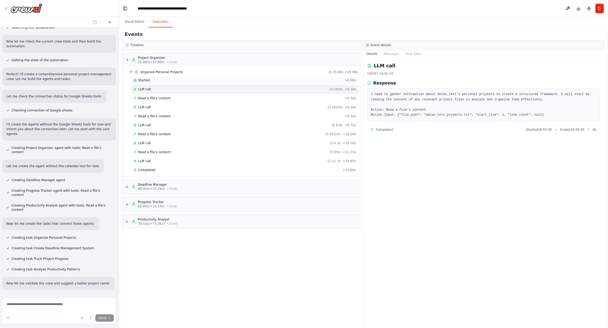
click at [172, 80] on div "Started" at bounding box center [237, 80] width 209 height 4
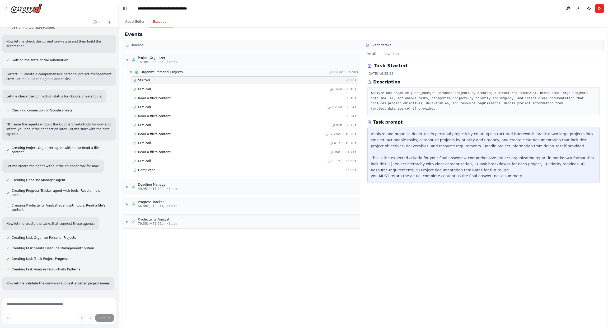
click at [183, 75] on div "▼ Organize Personal Projects 33.86s + 15.98s" at bounding box center [243, 72] width 233 height 8
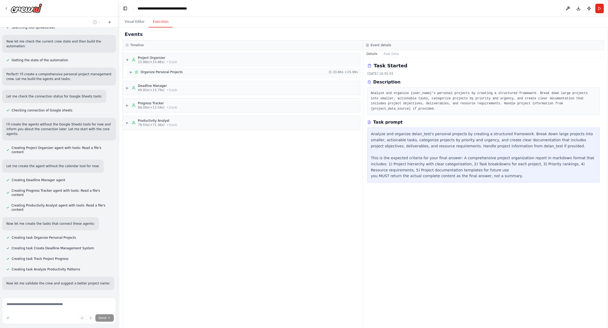
click at [187, 72] on div "▶ Organize Personal Projects 33.86s + 15.98s" at bounding box center [243, 72] width 233 height 8
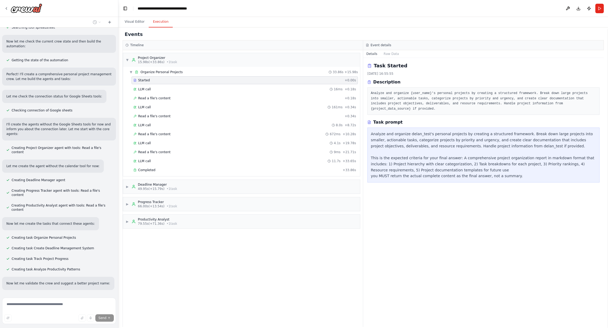
click at [196, 81] on div "Started" at bounding box center [237, 80] width 209 height 4
click at [429, 113] on div "Task Started 2025/10/15 16:55:55 Description Analyze and organize {user_name}'s…" at bounding box center [483, 192] width 241 height 269
click at [499, 164] on div "Analyze and organize delan_test's personal projects by creating a structured fr…" at bounding box center [483, 155] width 225 height 48
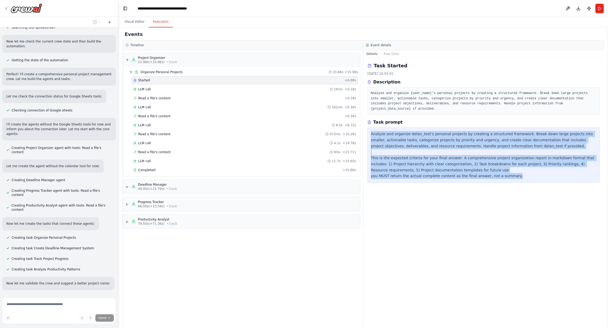
drag, startPoint x: 523, startPoint y: 174, endPoint x: 370, endPoint y: 126, distance: 160.5
click at [370, 128] on div "Analyze and organize delan_test's personal projects by creating a structured fr…" at bounding box center [483, 155] width 232 height 55
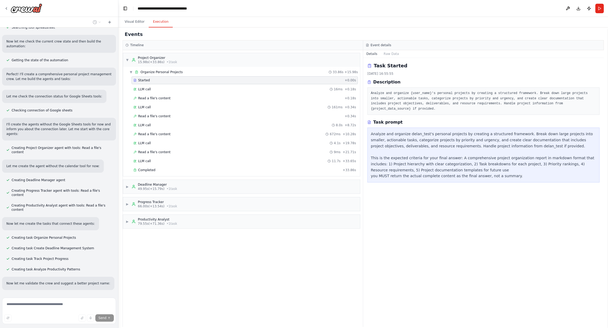
click at [408, 97] on pre "Analyze and organize {user_name}'s personal projects by creating a structured f…" at bounding box center [483, 101] width 225 height 21
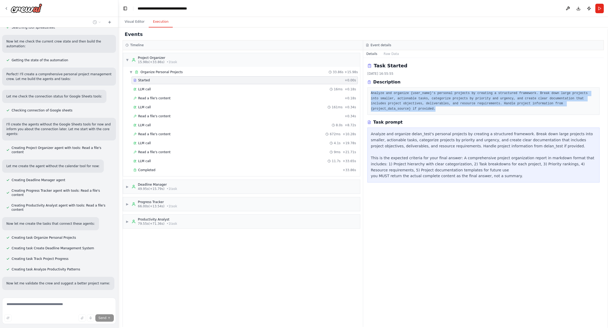
drag, startPoint x: 559, startPoint y: 102, endPoint x: 369, endPoint y: 89, distance: 190.8
click at [369, 89] on div "Analyze and organize {user_name}'s personal projects by creating a structured f…" at bounding box center [483, 100] width 232 height 27
copy pre "Analyze and organize {user_name}'s personal projects by creating a structured f…"
click at [185, 59] on div "▼ Project Organizer 15.98s (+33.86s) • 1 task" at bounding box center [241, 60] width 237 height 14
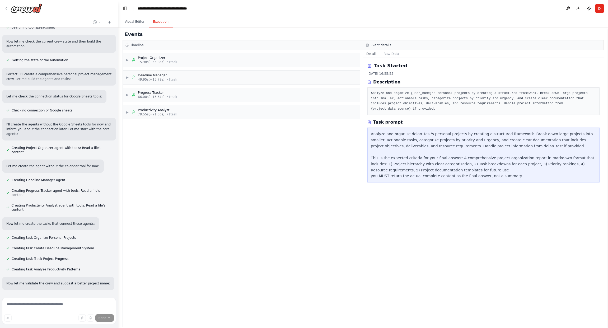
click at [405, 68] on div "Task Started" at bounding box center [483, 65] width 232 height 7
click at [204, 64] on div "▶ Project Organizer 15.98s (+33.86s) • 1 task" at bounding box center [241, 60] width 237 height 14
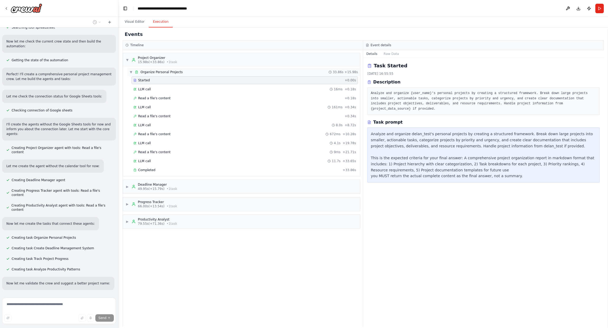
click at [192, 72] on div "▼ Organize Personal Projects 33.86s + 15.98s" at bounding box center [243, 72] width 233 height 8
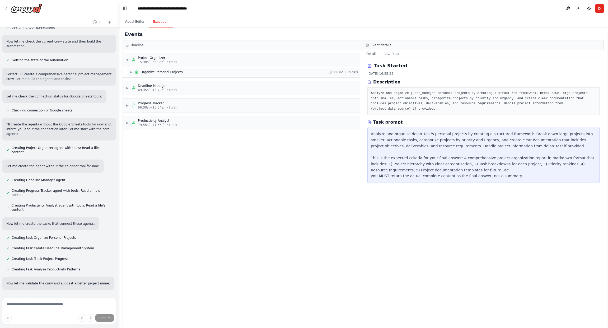
click at [191, 74] on div "▶ Organize Personal Projects 33.86s + 15.98s" at bounding box center [243, 72] width 233 height 8
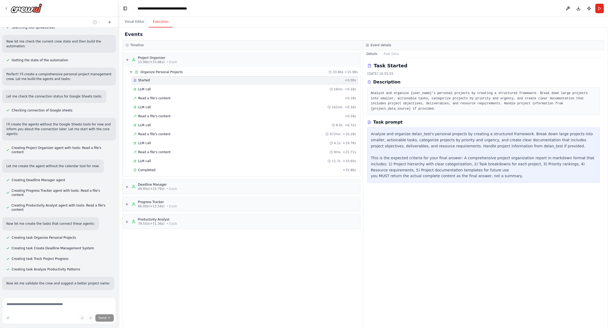
click at [183, 81] on div "Started" at bounding box center [237, 80] width 209 height 4
click at [250, 90] on div "LLM call 16ms + 0.18s" at bounding box center [244, 89] width 223 height 4
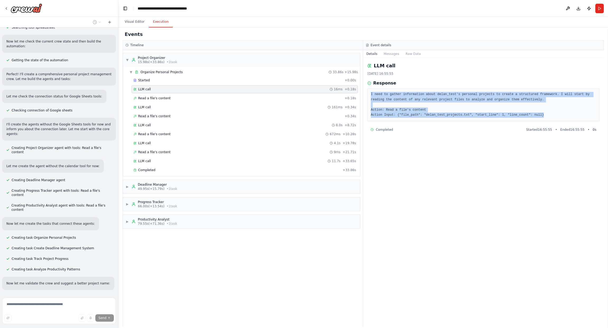
drag, startPoint x: 496, startPoint y: 110, endPoint x: 369, endPoint y: 95, distance: 128.2
click at [369, 95] on div "I need to gather information about delan_test's personal projects to create a s…" at bounding box center [483, 104] width 232 height 33
copy pre "I need to gather information about delan_test's personal projects to create a s…"
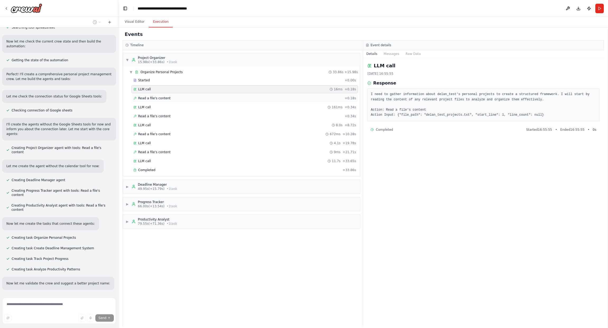
click at [208, 100] on div "Read a file's content + 0.18s" at bounding box center [244, 98] width 226 height 8
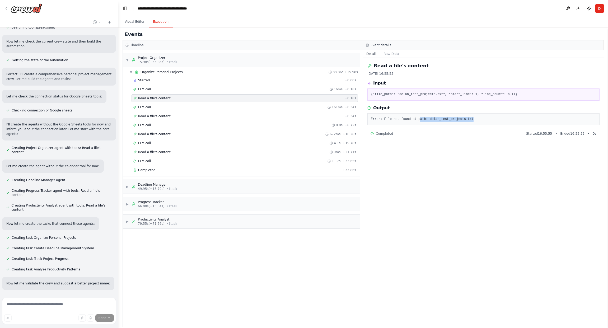
drag, startPoint x: 468, startPoint y: 117, endPoint x: 416, endPoint y: 119, distance: 52.8
click at [416, 119] on pre "Error: File not found at path: delan_test_projects.txt" at bounding box center [483, 119] width 225 height 5
click at [400, 121] on pre "Error: File not found at path: delan_test_projects.txt" at bounding box center [483, 119] width 225 height 5
drag, startPoint x: 394, startPoint y: 121, endPoint x: 417, endPoint y: 119, distance: 22.7
click at [402, 120] on pre "Error: File not found at path: delan_test_projects.txt" at bounding box center [483, 119] width 225 height 5
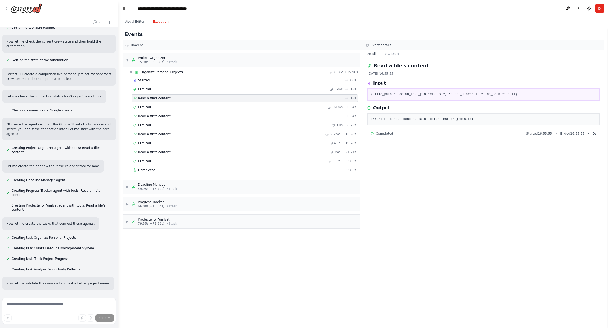
drag, startPoint x: 417, startPoint y: 119, endPoint x: 435, endPoint y: 118, distance: 18.0
click at [418, 119] on pre "Error: File not found at path: delan_test_projects.txt" at bounding box center [483, 119] width 225 height 5
click at [435, 118] on pre "Error: File not found at path: delan_test_projects.txt" at bounding box center [483, 119] width 225 height 5
click at [416, 119] on pre "Error: File not found at path: delan_test_projects.txt" at bounding box center [483, 119] width 225 height 5
drag, startPoint x: 422, startPoint y: 119, endPoint x: 426, endPoint y: 116, distance: 4.3
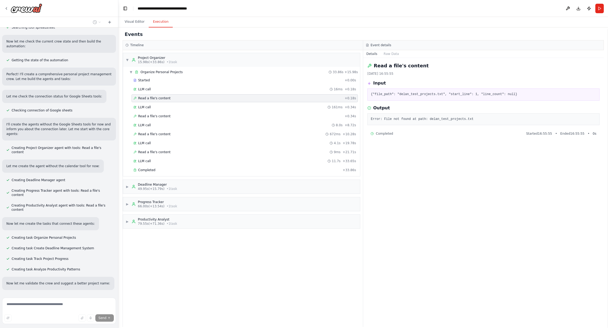
click at [424, 119] on pre "Error: File not found at path: delan_test_projects.txt" at bounding box center [483, 119] width 225 height 5
click at [169, 88] on div "LLM call 16ms + 0.18s" at bounding box center [244, 89] width 223 height 4
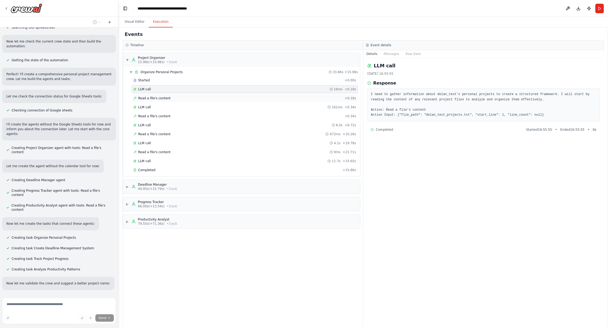
click at [170, 98] on div "Read a file's content + 0.18s" at bounding box center [244, 98] width 223 height 4
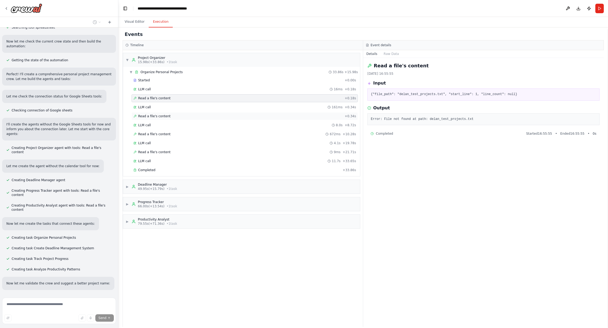
click at [171, 112] on div "Read a file's content + 0.34s" at bounding box center [244, 116] width 226 height 8
click at [171, 108] on div "LLM call 161ms + 0.34s" at bounding box center [244, 107] width 223 height 4
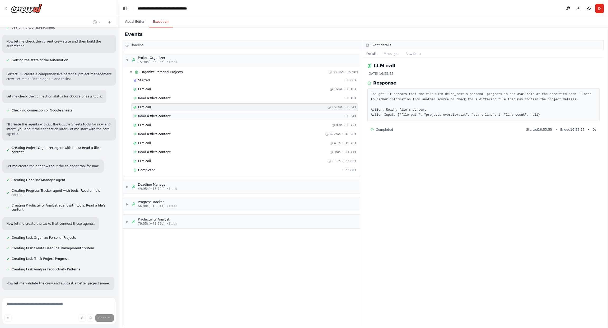
click at [171, 115] on div "Read a file's content + 0.34s" at bounding box center [244, 116] width 223 height 4
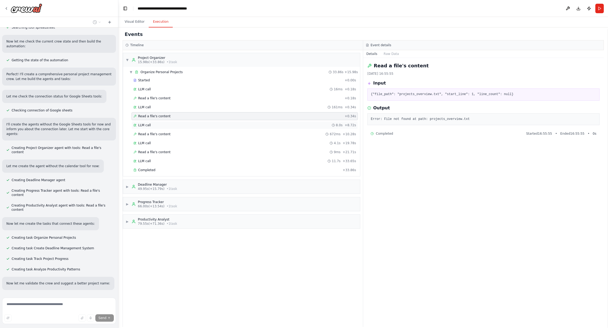
click at [174, 123] on div "LLM call 8.0s + 8.72s" at bounding box center [244, 125] width 223 height 4
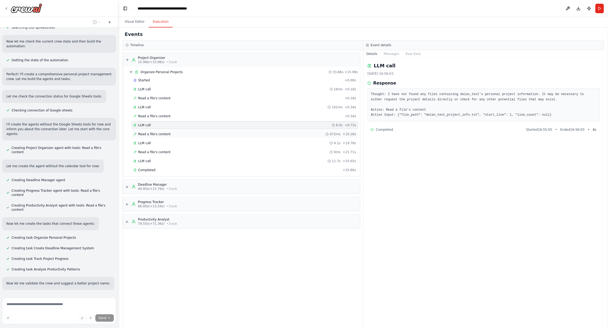
click at [174, 134] on div "Read a file's content 672ms + 10.28s" at bounding box center [244, 134] width 223 height 4
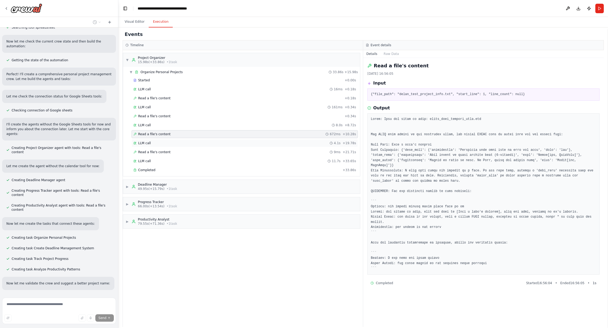
click at [164, 139] on div "LLM call 4.1s + 19.78s" at bounding box center [244, 143] width 226 height 8
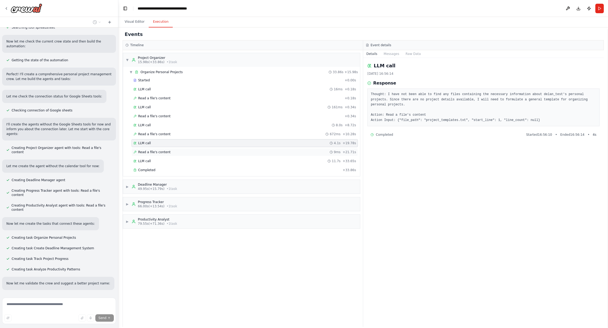
click at [163, 150] on span "Read a file's content" at bounding box center [154, 152] width 32 height 4
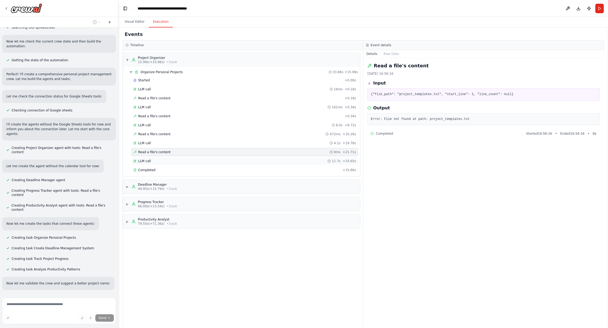
click at [161, 157] on div "LLM call 11.7s + 33.65s" at bounding box center [244, 161] width 226 height 8
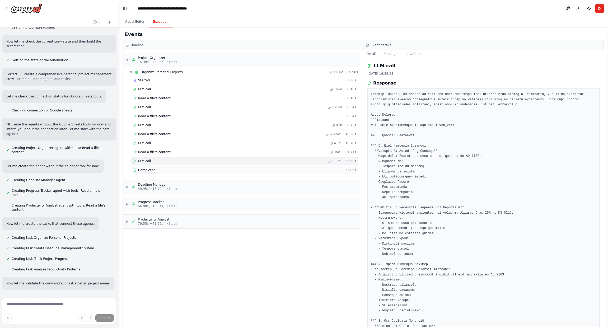
click at [159, 168] on div "Completed" at bounding box center [236, 170] width 207 height 4
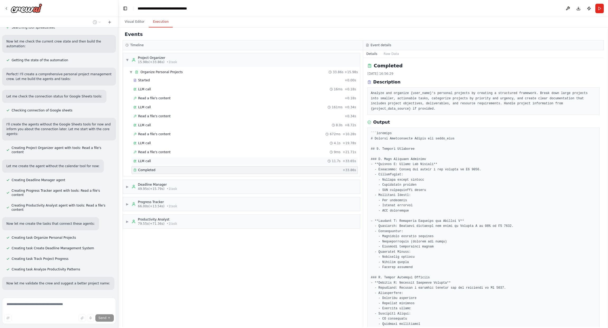
click at [162, 162] on div "LLM call 11.7s + 33.65s" at bounding box center [244, 161] width 226 height 8
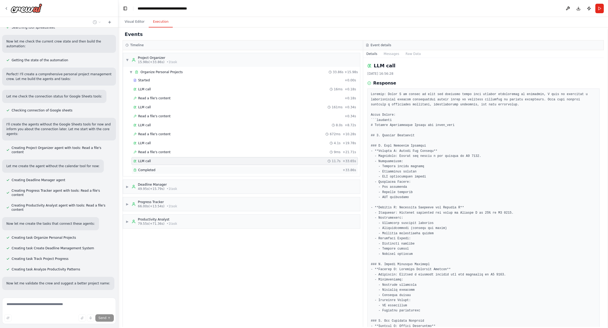
click at [160, 168] on div "Completed" at bounding box center [236, 170] width 207 height 4
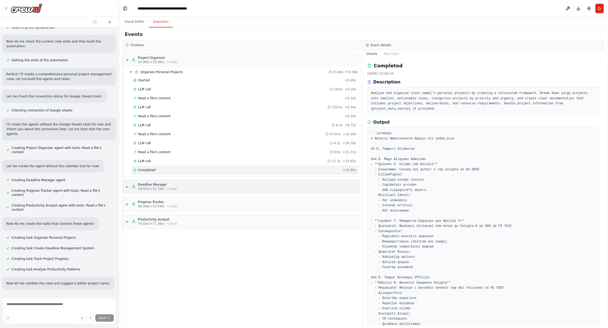
click at [171, 187] on span "• 1 task" at bounding box center [172, 189] width 11 height 4
click at [163, 217] on div "Productivity Analyst" at bounding box center [157, 219] width 39 height 4
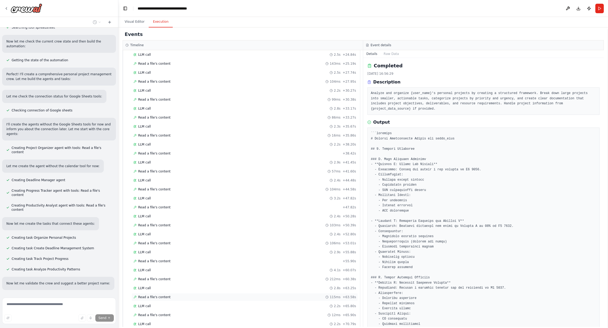
scroll to position [382, 0]
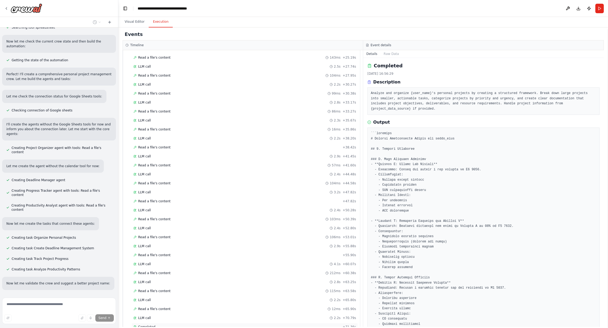
click at [159, 325] on div "Completed" at bounding box center [236, 327] width 207 height 4
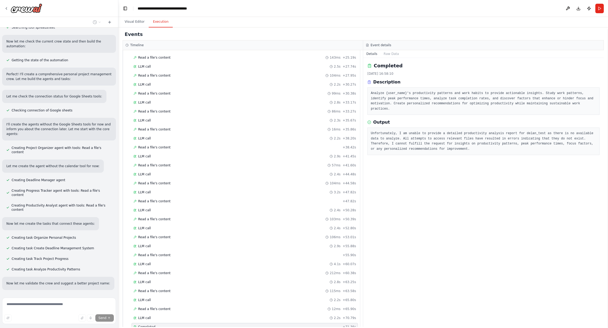
click at [160, 310] on div "Started + 0.00s LLM call 1.2s + 1.27s Read a file's content 93ms + 1.37s LLM ca…" at bounding box center [243, 94] width 233 height 476
click at [161, 314] on div "LLM call 2.2s + 70.79s" at bounding box center [244, 318] width 226 height 8
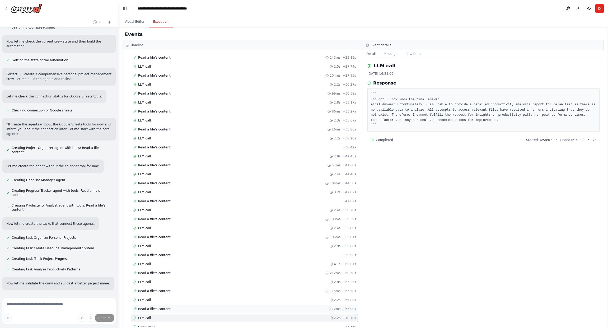
click at [163, 307] on span "Read a file's content" at bounding box center [154, 309] width 32 height 4
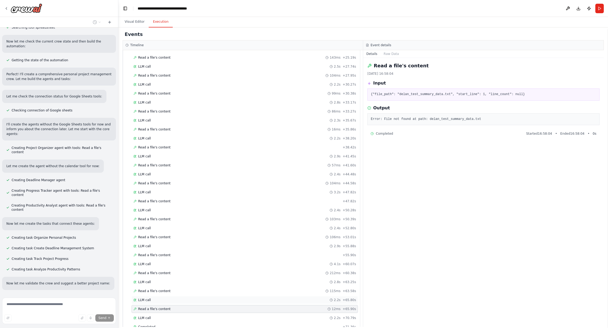
click at [165, 298] on div "LLM call 2.2s + 65.80s" at bounding box center [244, 300] width 223 height 4
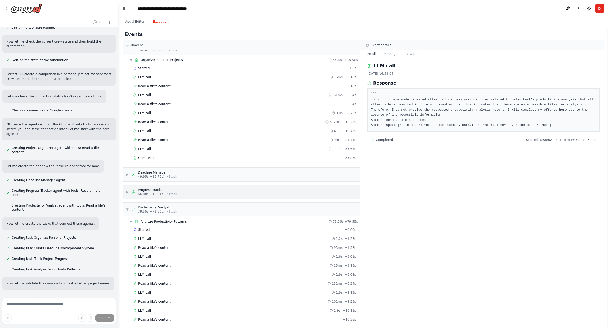
scroll to position [0, 0]
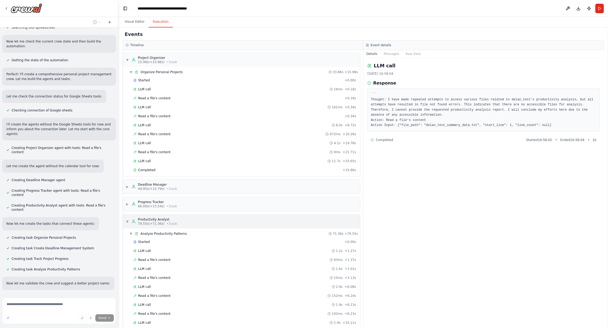
click at [155, 223] on span "79.55s (+71.36s)" at bounding box center [151, 224] width 27 height 4
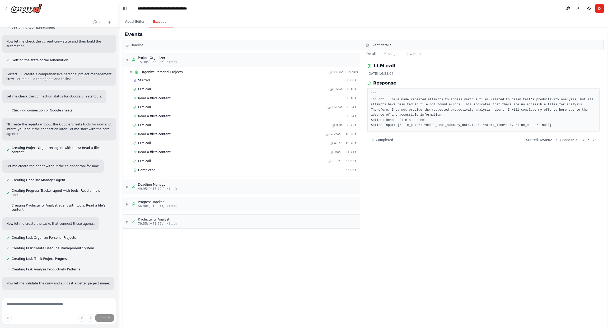
click at [155, 175] on div "▼ Project Organizer 15.98s (+33.86s) • 1 task ▼ Organize Personal Projects 33.8…" at bounding box center [243, 188] width 240 height 277
click at [161, 170] on div "Completed" at bounding box center [236, 170] width 207 height 4
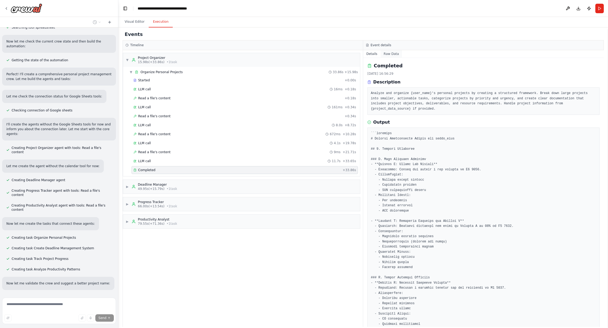
click at [386, 53] on button "Raw Data" at bounding box center [391, 53] width 22 height 7
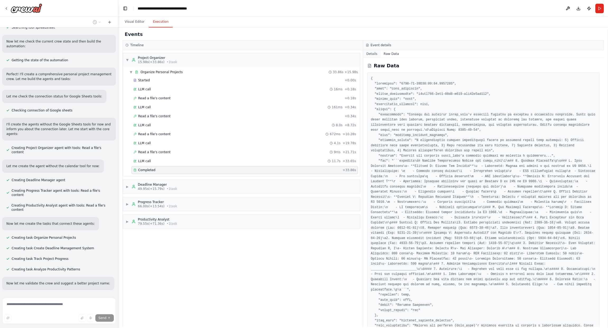
click at [371, 54] on button "Details" at bounding box center [371, 53] width 17 height 7
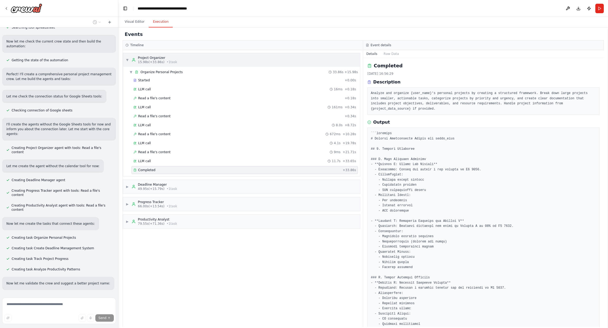
click at [153, 58] on div "Project Organizer" at bounding box center [157, 58] width 39 height 4
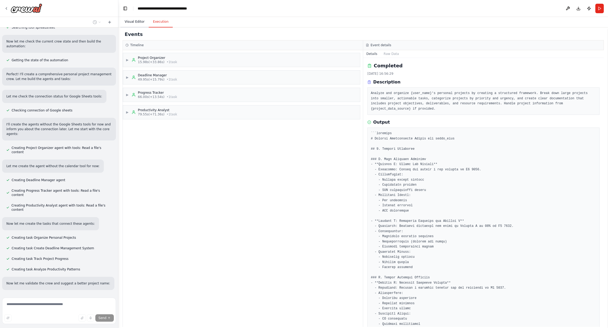
click at [133, 21] on button "Visual Editor" at bounding box center [134, 21] width 28 height 11
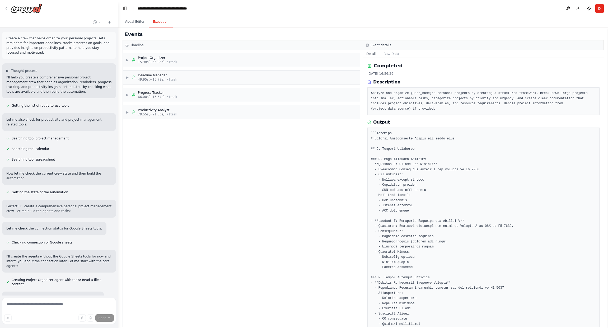
click at [165, 25] on button "Execution" at bounding box center [161, 21] width 24 height 11
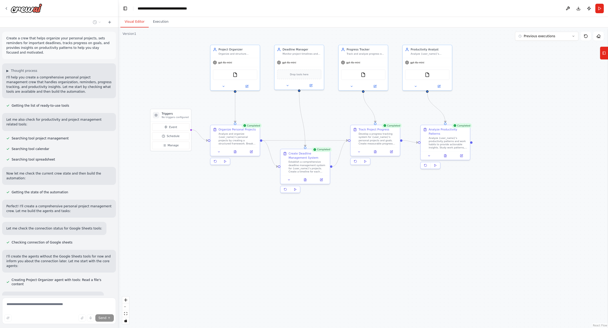
click at [143, 25] on button "Visual Editor" at bounding box center [134, 21] width 28 height 11
click at [566, 7] on button at bounding box center [567, 9] width 8 height 10
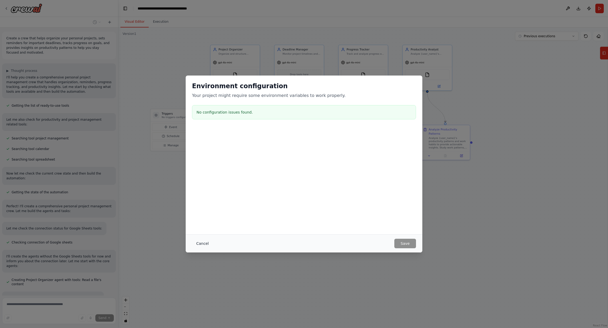
click at [210, 245] on button "Cancel" at bounding box center [202, 244] width 21 height 10
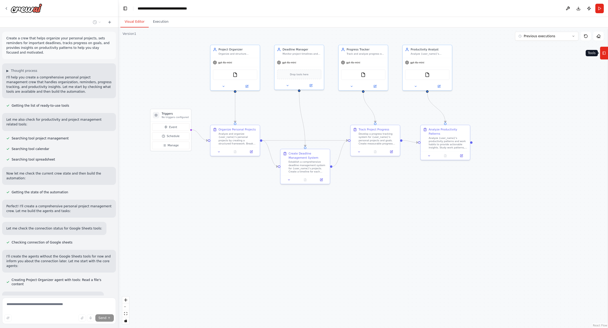
click at [605, 53] on icon at bounding box center [604, 53] width 4 height 8
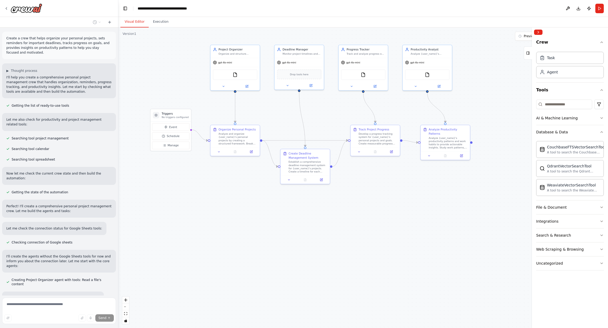
click at [506, 72] on div ".deletable-edge-delete-btn { width: 20px; height: 20px; border: 0px solid #ffff…" at bounding box center [363, 177] width 490 height 300
click at [539, 33] on button "Collapse right sidebar" at bounding box center [538, 32] width 8 height 5
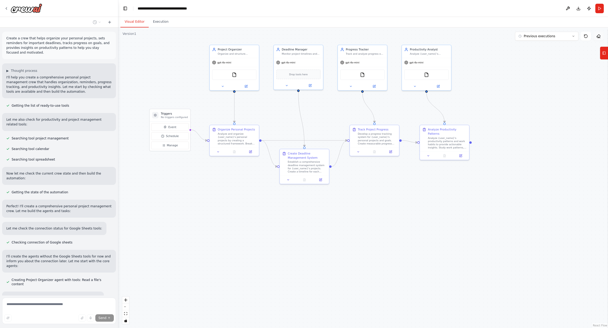
click at [598, 37] on icon at bounding box center [598, 37] width 2 height 2
click at [567, 36] on button "Previous executions" at bounding box center [546, 36] width 63 height 9
click at [564, 36] on button "Previous executions" at bounding box center [546, 36] width 63 height 9
click at [161, 26] on button "Execution" at bounding box center [161, 21] width 24 height 11
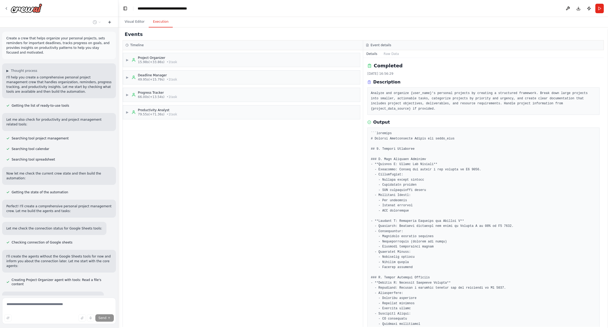
click at [109, 22] on icon at bounding box center [109, 22] width 2 height 0
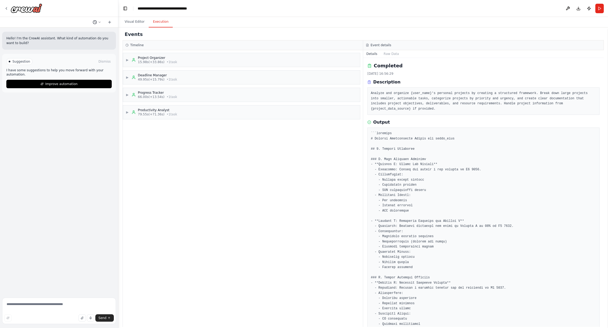
click at [95, 20] on icon at bounding box center [95, 22] width 4 height 4
click at [84, 43] on span "Create a crew that helps organize your personal projects, sets reminders for im…" at bounding box center [76, 41] width 39 height 4
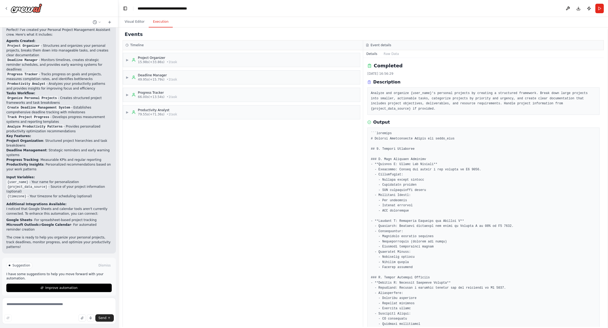
scroll to position [424, 0]
click at [66, 285] on span "Improve automation" at bounding box center [61, 287] width 32 height 4
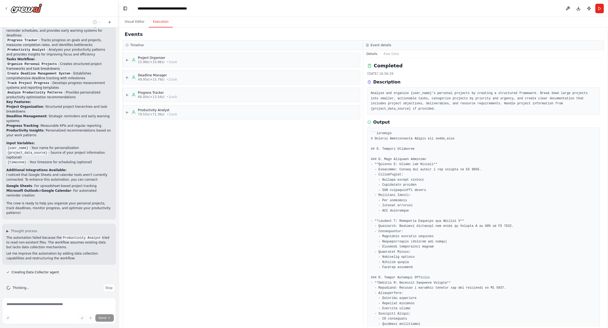
scroll to position [469, 0]
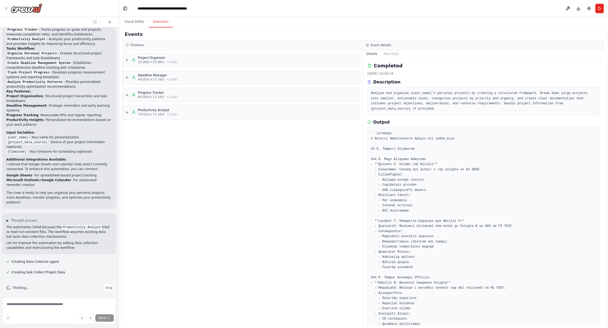
click at [128, 16] on header "**********" at bounding box center [363, 8] width 490 height 17
click at [124, 13] on div at bounding box center [124, 13] width 0 height 0
click at [106, 328] on div at bounding box center [53, 328] width 106 height 0
click at [193, 23] on div "Visual Editor Execution" at bounding box center [363, 22] width 490 height 11
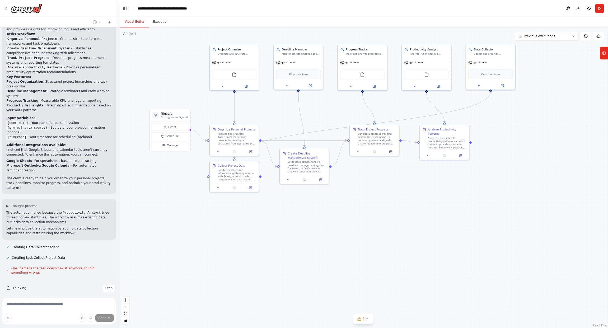
click at [140, 22] on button "Visual Editor" at bounding box center [134, 21] width 28 height 11
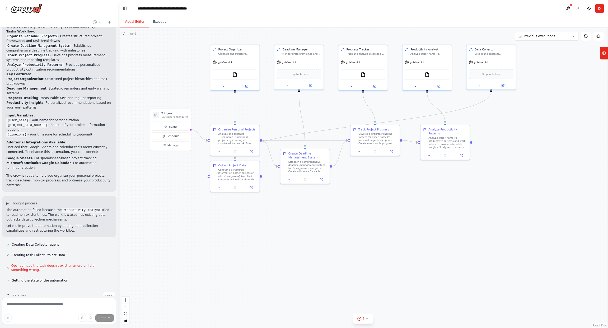
scroll to position [494, 0]
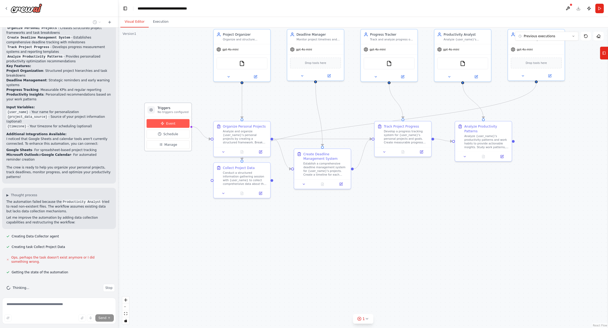
click at [171, 123] on span "Event" at bounding box center [170, 123] width 9 height 4
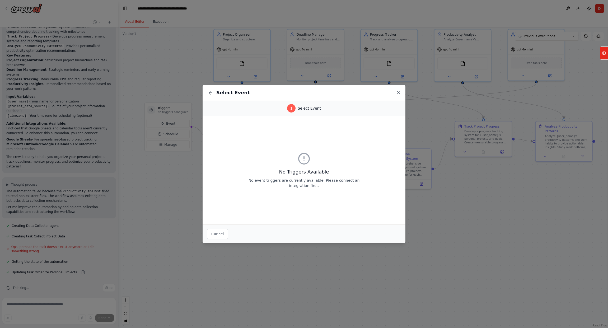
click at [400, 90] on icon at bounding box center [398, 92] width 5 height 5
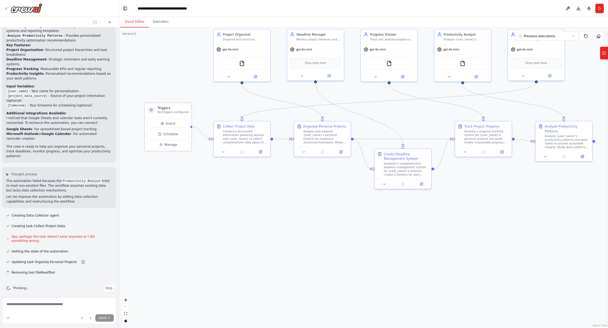
click at [150, 111] on icon at bounding box center [151, 109] width 3 height 3
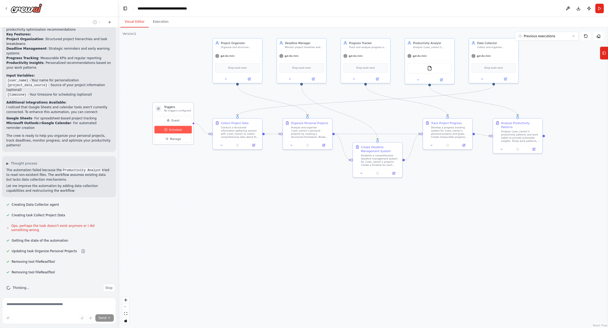
click at [174, 131] on span "Schedule" at bounding box center [175, 130] width 13 height 4
select select "******"
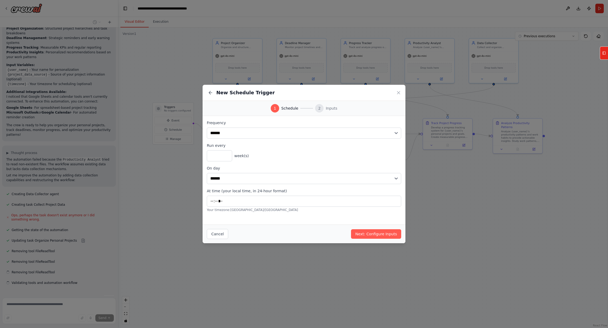
scroll to position [547, 0]
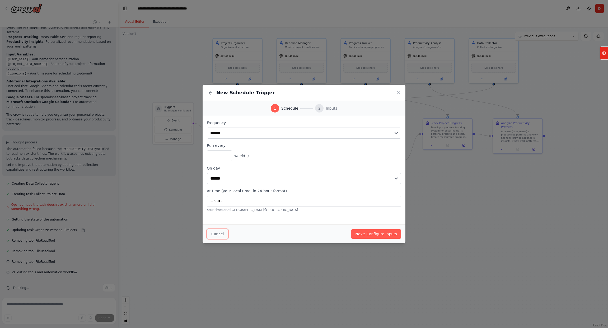
click at [224, 231] on button "Cancel" at bounding box center [217, 234] width 21 height 10
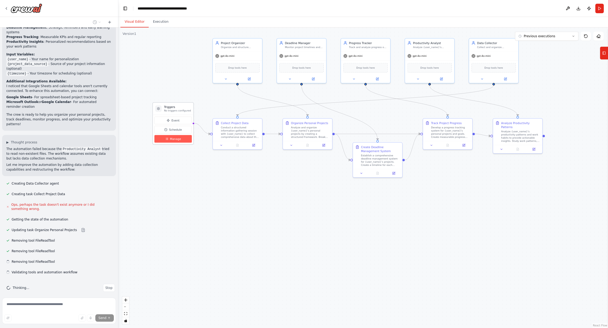
click at [184, 138] on button "Manage" at bounding box center [172, 139] width 37 height 8
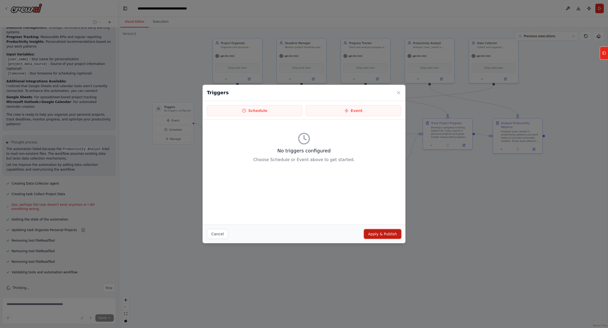
click at [370, 232] on button "Apply & Publish" at bounding box center [382, 234] width 37 height 10
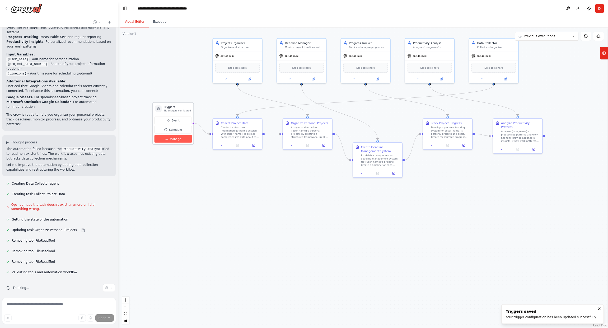
click at [185, 142] on div "Event Schedule Manage" at bounding box center [173, 129] width 41 height 29
click at [180, 141] on button "Manage" at bounding box center [172, 139] width 37 height 8
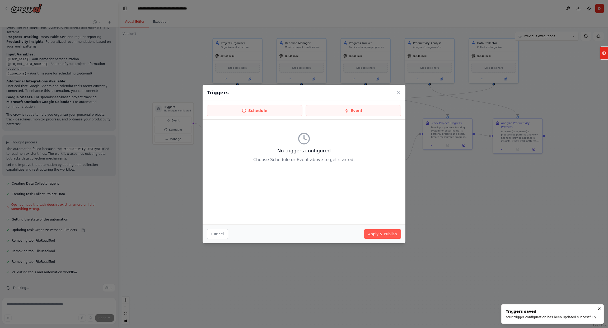
click at [266, 123] on div "No triggers configured Choose Schedule or Event above to get started." at bounding box center [304, 172] width 203 height 105
click at [265, 110] on button "Schedule" at bounding box center [255, 110] width 96 height 11
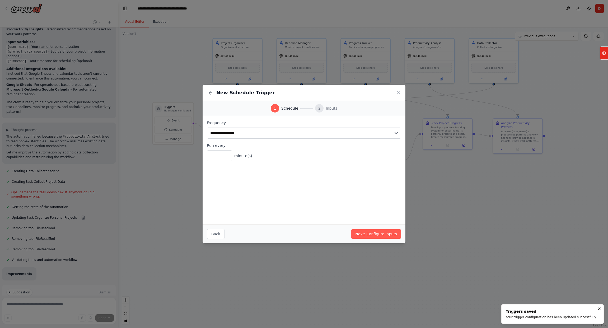
scroll to position [559, 0]
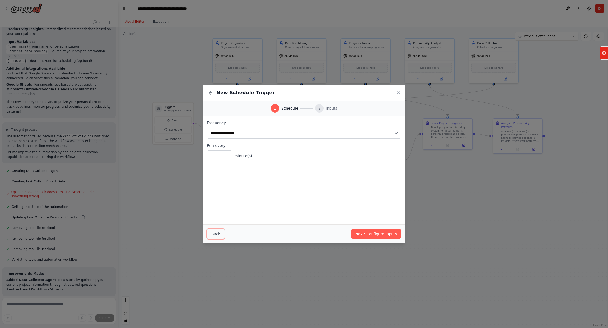
click at [218, 231] on button "Back" at bounding box center [216, 234] width 18 height 10
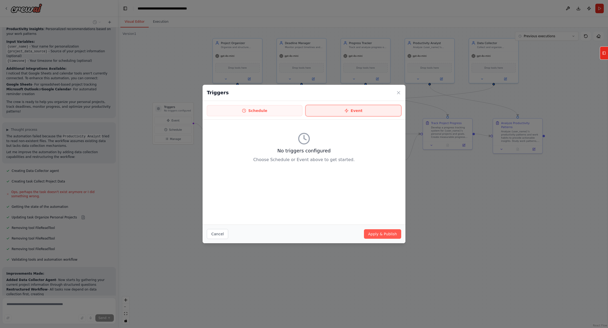
click at [340, 110] on button "Event" at bounding box center [353, 110] width 96 height 11
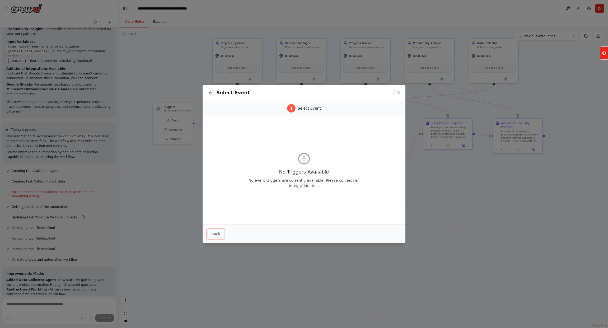
click at [212, 236] on button "Back" at bounding box center [216, 234] width 18 height 10
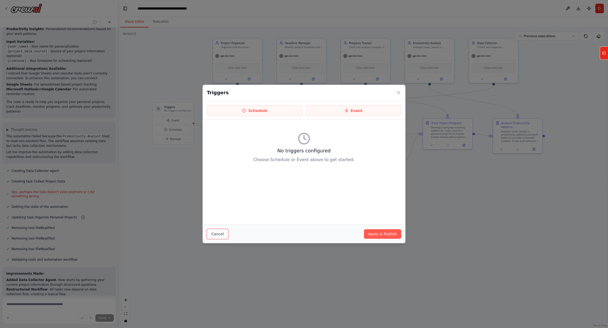
click at [211, 234] on button "Cancel" at bounding box center [217, 234] width 21 height 10
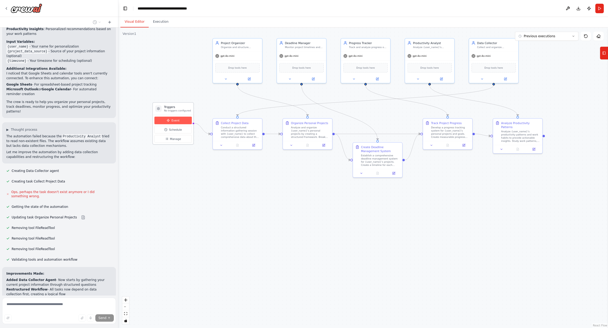
click at [185, 121] on button "Event" at bounding box center [172, 121] width 37 height 8
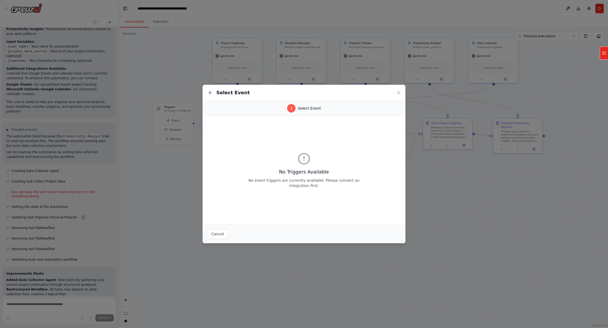
click at [284, 145] on div "No Triggers Available No event triggers are currently available. Please connect…" at bounding box center [304, 170] width 203 height 109
click at [304, 115] on div "1 Select Event" at bounding box center [304, 108] width 203 height 15
click at [305, 107] on span "Select Event" at bounding box center [309, 108] width 23 height 5
click at [294, 109] on div "1" at bounding box center [291, 108] width 8 height 8
click at [303, 156] on icon at bounding box center [304, 158] width 13 height 13
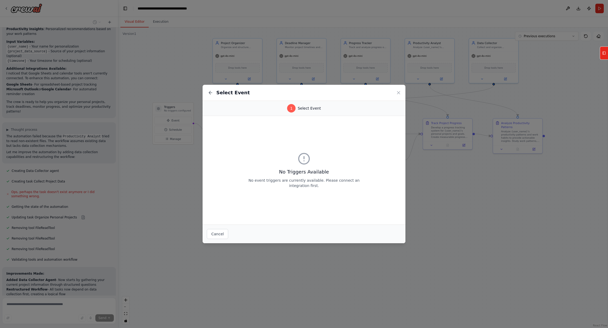
drag, startPoint x: 303, startPoint y: 172, endPoint x: 297, endPoint y: 179, distance: 9.2
click at [303, 173] on h3 "No Triggers Available" at bounding box center [304, 171] width 118 height 7
click at [214, 234] on button "Cancel" at bounding box center [217, 234] width 21 height 10
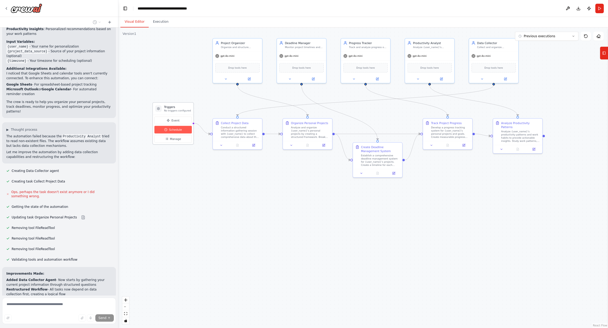
click at [176, 131] on button "Schedule" at bounding box center [172, 130] width 37 height 8
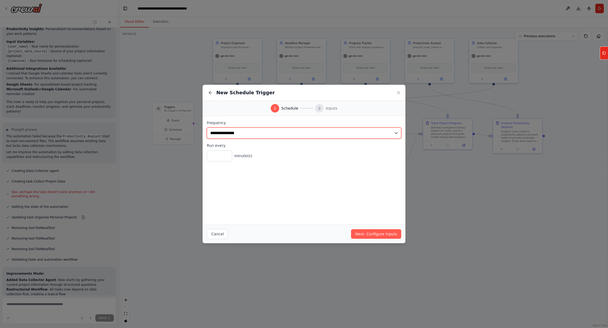
click at [245, 134] on select "**********" at bounding box center [304, 133] width 194 height 11
click at [252, 134] on select "**********" at bounding box center [304, 133] width 194 height 11
click at [251, 133] on select "**********" at bounding box center [304, 133] width 194 height 11
click at [246, 133] on select "**********" at bounding box center [304, 133] width 194 height 11
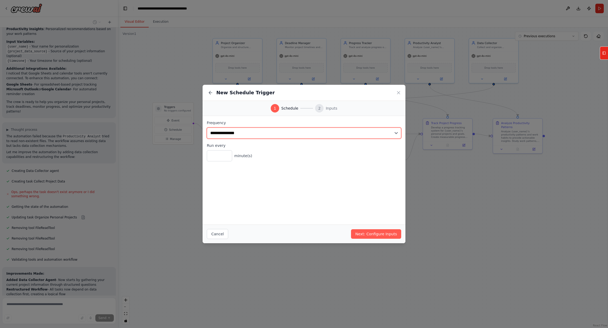
click at [243, 133] on select "**********" at bounding box center [304, 133] width 194 height 11
click at [237, 133] on select "**********" at bounding box center [304, 133] width 194 height 11
select select "*****"
click at [207, 128] on select "**********" at bounding box center [304, 133] width 194 height 11
click at [218, 157] on input "*" at bounding box center [219, 155] width 25 height 11
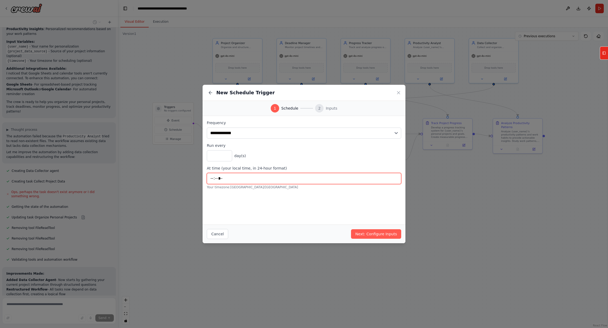
click at [234, 178] on input "*****" at bounding box center [304, 178] width 194 height 11
click at [286, 161] on div "**********" at bounding box center [304, 154] width 194 height 69
click at [221, 229] on button "Cancel" at bounding box center [217, 234] width 21 height 10
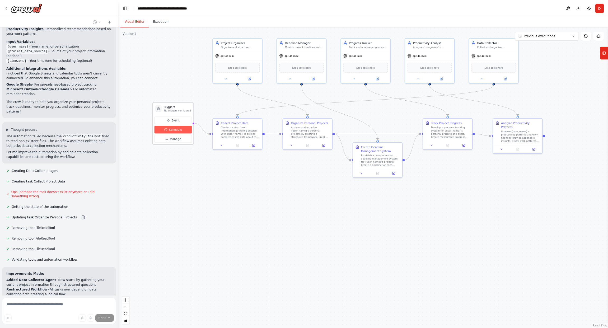
click at [176, 129] on span "Schedule" at bounding box center [175, 130] width 13 height 4
select select "*****"
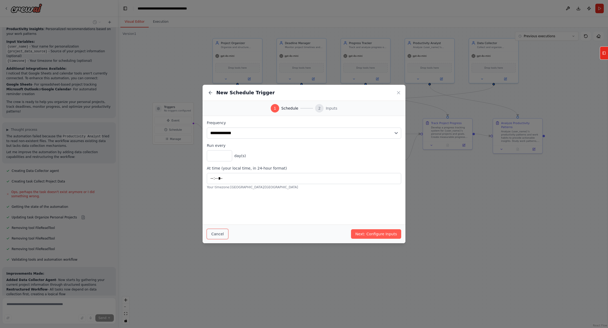
click at [217, 231] on button "Cancel" at bounding box center [217, 234] width 21 height 10
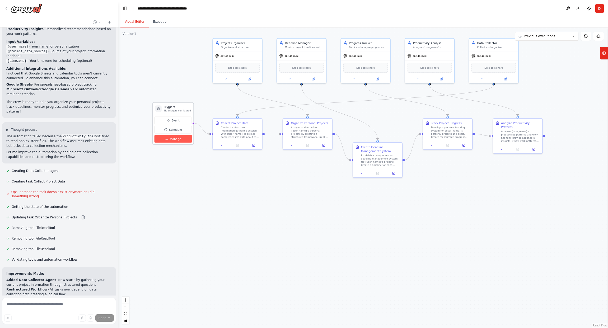
click at [175, 141] on button "Manage" at bounding box center [172, 139] width 37 height 8
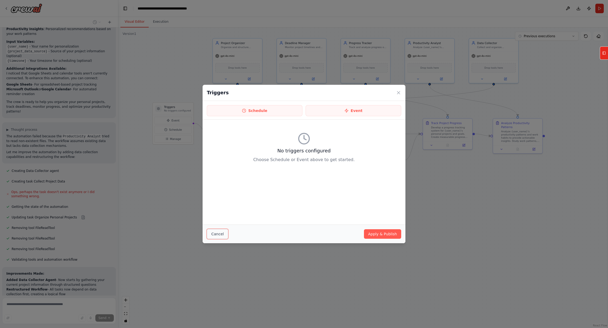
click at [221, 235] on button "Cancel" at bounding box center [217, 234] width 21 height 10
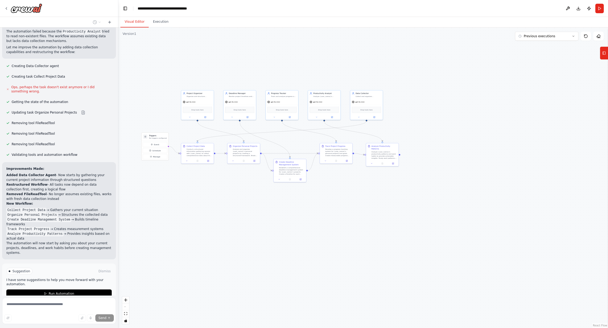
scroll to position [691, 0]
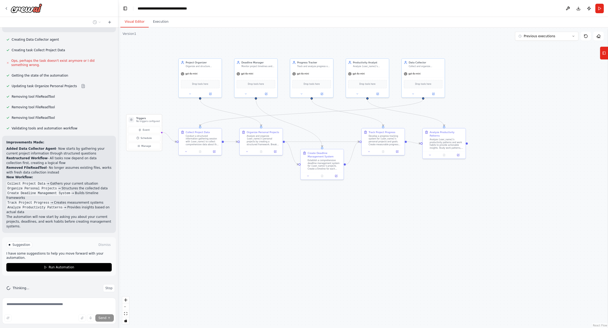
drag, startPoint x: 176, startPoint y: 180, endPoint x: 201, endPoint y: 185, distance: 25.4
click at [201, 185] on div ".deletable-edge-delete-btn { width: 20px; height: 20px; border: 0px solid #ffff…" at bounding box center [363, 177] width 490 height 300
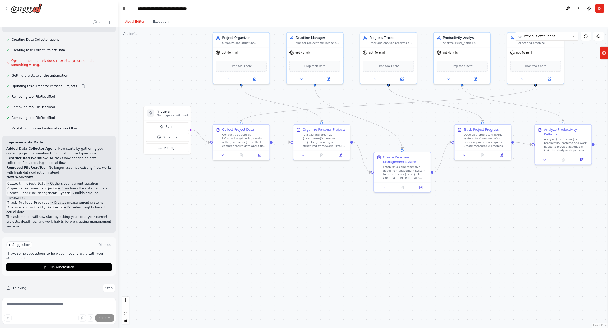
drag, startPoint x: 197, startPoint y: 177, endPoint x: 209, endPoint y: 187, distance: 15.8
click at [209, 186] on div ".deletable-edge-delete-btn { width: 20px; height: 20px; border: 0px solid #ffff…" at bounding box center [363, 177] width 490 height 300
click at [177, 140] on span "Schedule" at bounding box center [173, 138] width 15 height 4
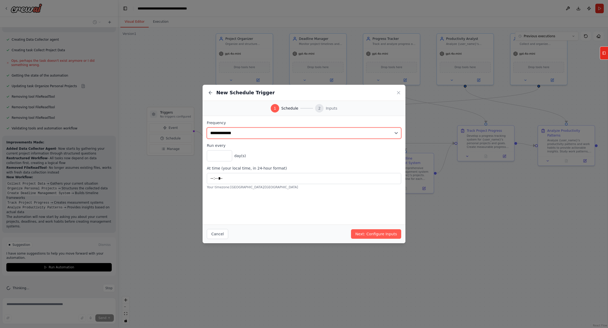
click at [242, 134] on select "**********" at bounding box center [304, 133] width 194 height 11
select select "******"
click at [207, 128] on select "**********" at bounding box center [304, 133] width 194 height 11
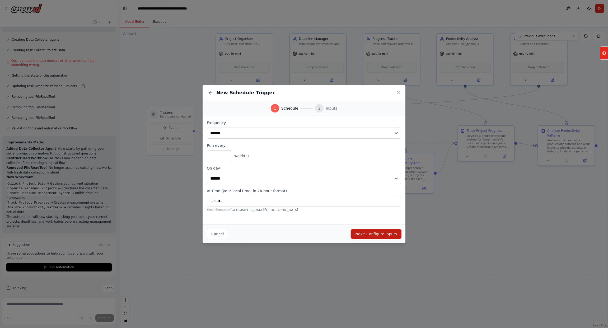
click at [369, 234] on button "Next: Configure Inputs" at bounding box center [376, 234] width 50 height 10
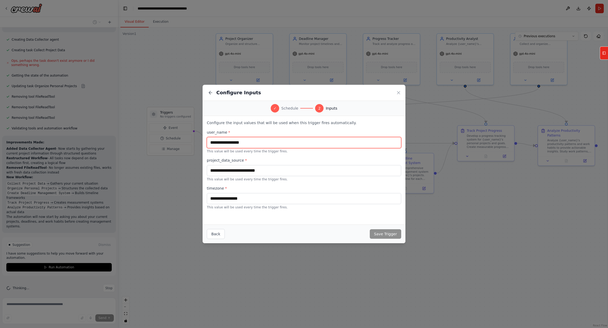
click at [244, 139] on input "text" at bounding box center [304, 142] width 194 height 11
type input "**********"
click at [260, 167] on input "text" at bounding box center [304, 170] width 194 height 11
paste input "**********"
type input "**********"
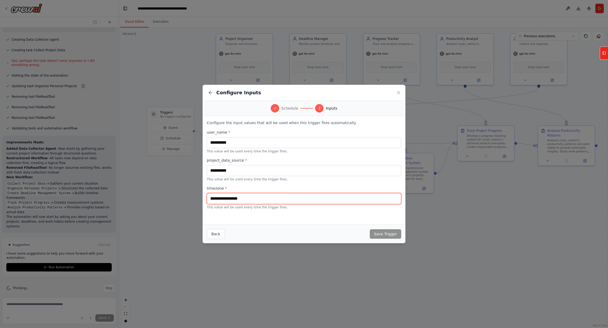
click at [256, 200] on input "text" at bounding box center [304, 198] width 194 height 11
type input "*****"
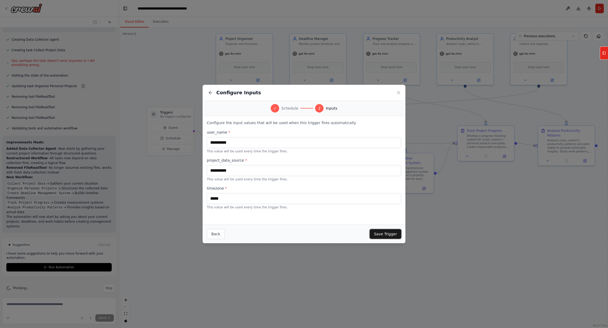
click at [392, 232] on button "Save Trigger" at bounding box center [385, 234] width 31 height 10
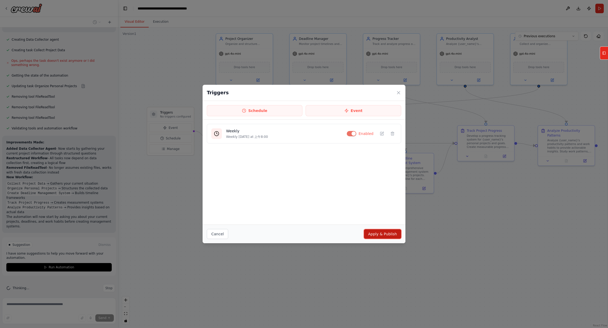
click at [371, 232] on button "Apply & Publish" at bounding box center [382, 234] width 37 height 10
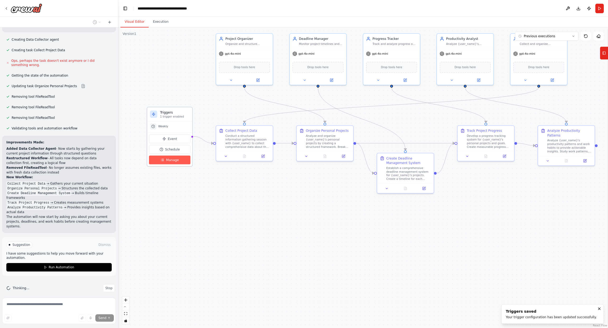
click at [177, 158] on span "Manage" at bounding box center [172, 160] width 13 height 4
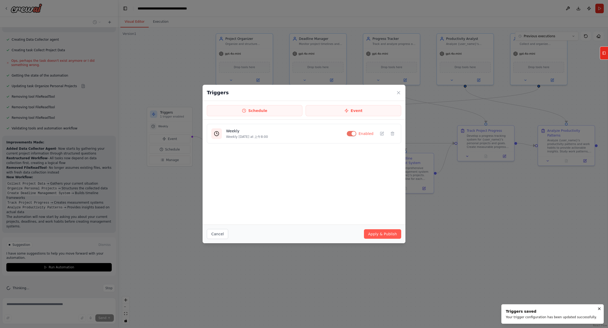
click at [164, 194] on div "Triggers Schedule Event Weekly Weekly on Monday at 上午8:00 Enabled Cancel Apply …" at bounding box center [304, 164] width 608 height 328
click at [216, 237] on button "Cancel" at bounding box center [217, 234] width 21 height 10
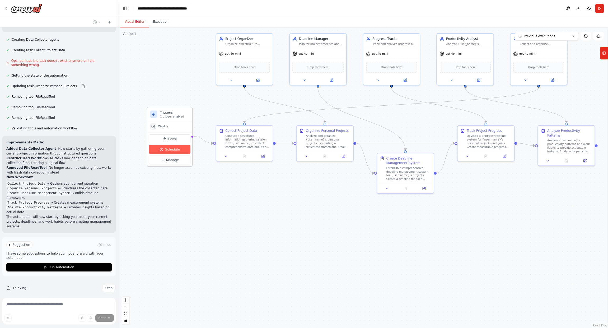
click at [171, 148] on span "Schedule" at bounding box center [172, 149] width 15 height 4
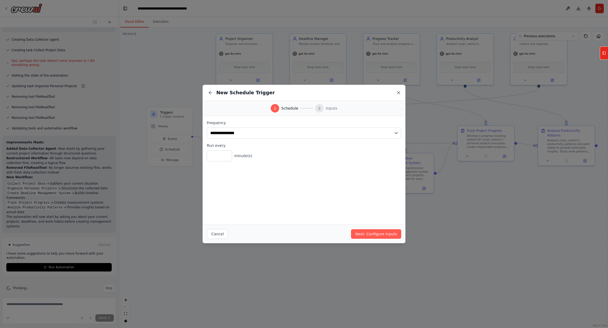
click at [397, 92] on icon at bounding box center [398, 92] width 5 height 5
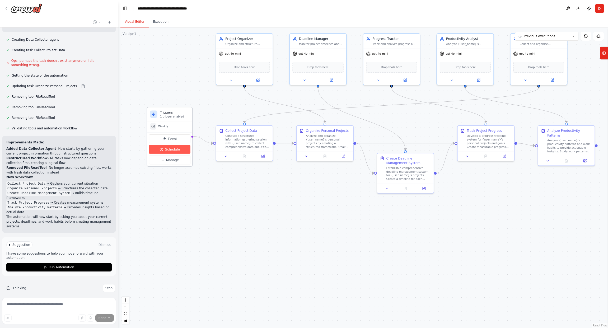
click at [179, 147] on span "Schedule" at bounding box center [172, 149] width 15 height 4
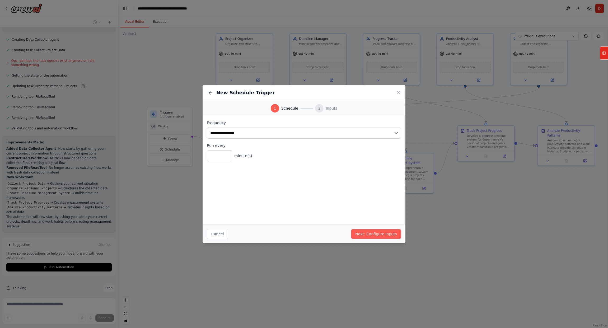
click at [171, 151] on div "**********" at bounding box center [304, 164] width 608 height 328
click at [222, 231] on button "Cancel" at bounding box center [217, 234] width 21 height 10
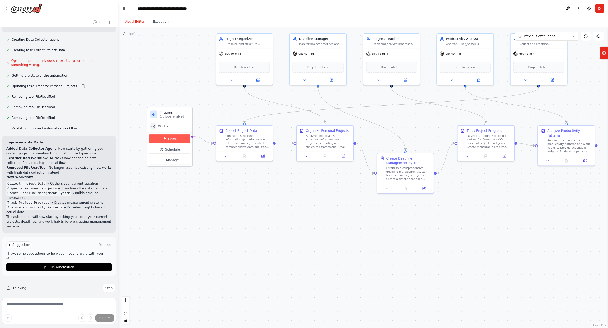
click at [177, 139] on button "Event" at bounding box center [169, 138] width 41 height 9
click at [185, 143] on div "Event Schedule Manage" at bounding box center [169, 149] width 41 height 30
click at [182, 141] on button "Event" at bounding box center [169, 138] width 41 height 9
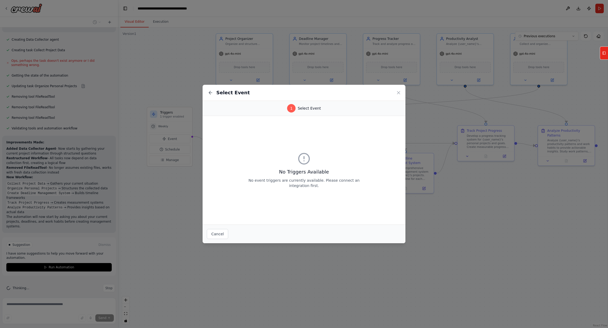
click at [222, 228] on div "Cancel" at bounding box center [304, 233] width 203 height 19
click at [210, 223] on div "No Triggers Available No event triggers are currently available. Please connect…" at bounding box center [304, 170] width 203 height 109
click at [214, 234] on button "Cancel" at bounding box center [217, 234] width 21 height 10
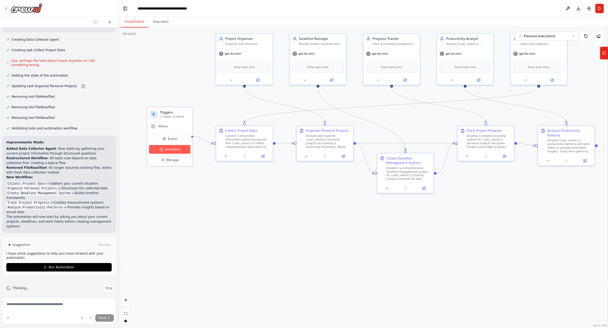
click at [175, 145] on button "Schedule" at bounding box center [169, 149] width 41 height 9
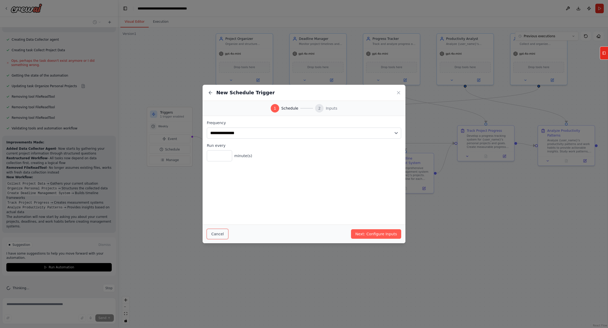
click at [221, 233] on button "Cancel" at bounding box center [217, 234] width 21 height 10
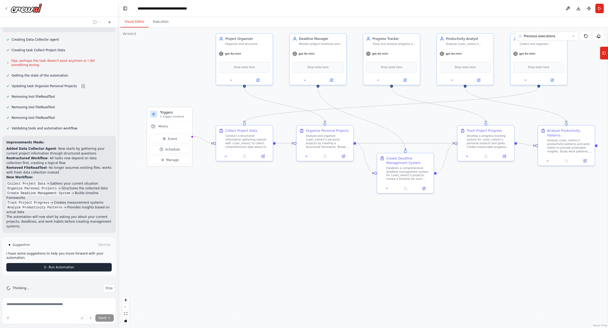
click at [71, 265] on span "Run Automation" at bounding box center [62, 267] width 26 height 4
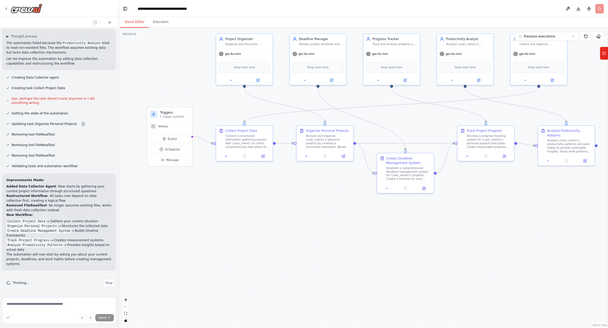
scroll to position [648, 0]
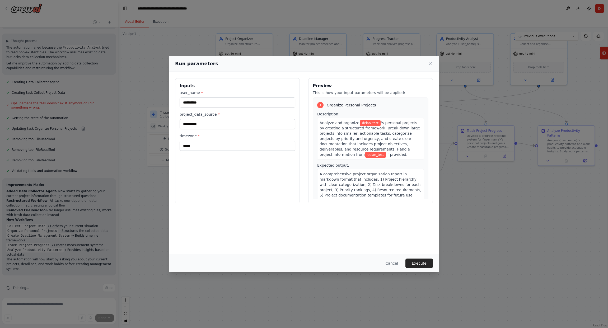
drag, startPoint x: 417, startPoint y: 260, endPoint x: 413, endPoint y: 260, distance: 3.8
click at [417, 260] on button "Execute" at bounding box center [418, 263] width 27 height 10
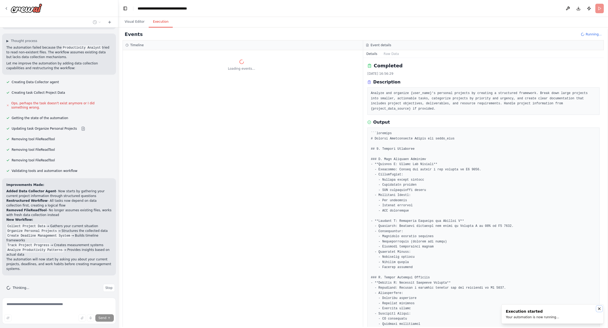
click at [598, 308] on icon "Notifications (F8)" at bounding box center [599, 309] width 4 height 4
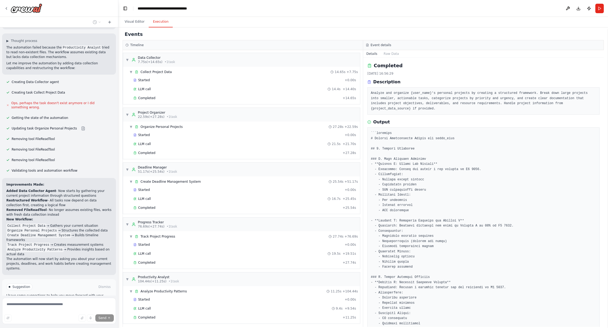
scroll to position [690, 0]
